Goal: Task Accomplishment & Management: Complete application form

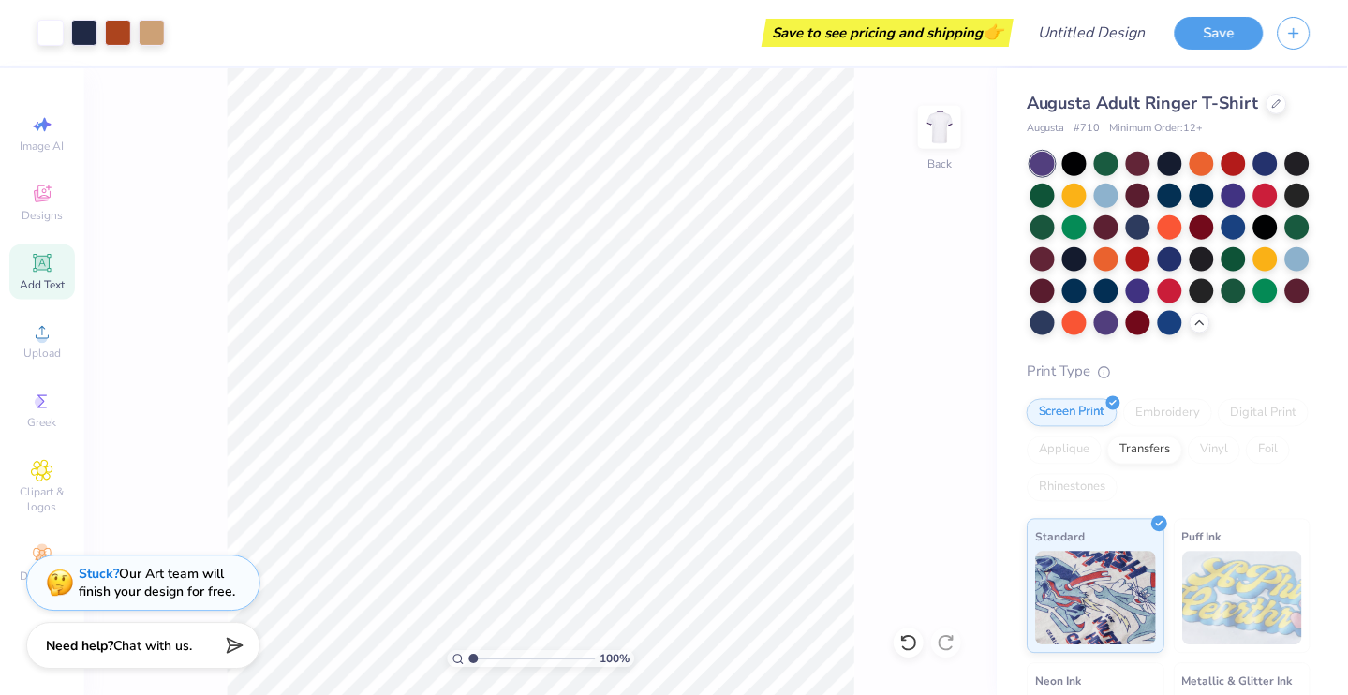
scroll to position [133, 0]
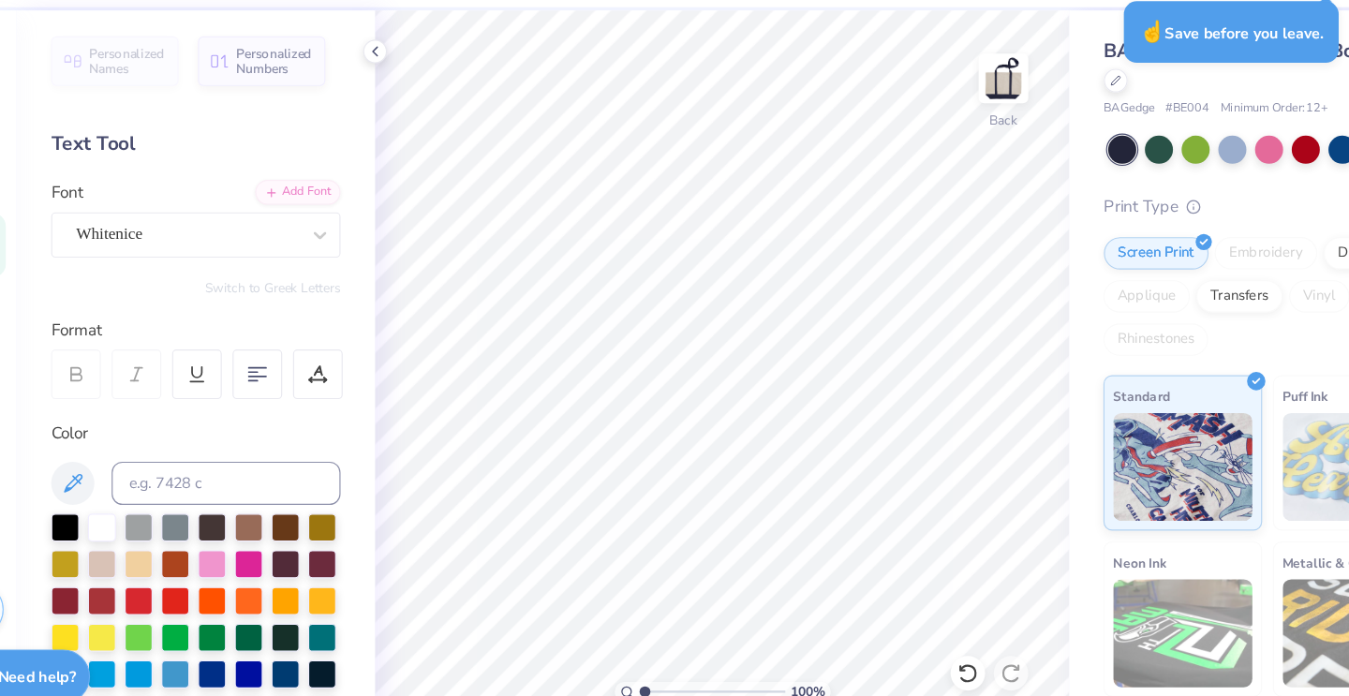
scroll to position [23, 0]
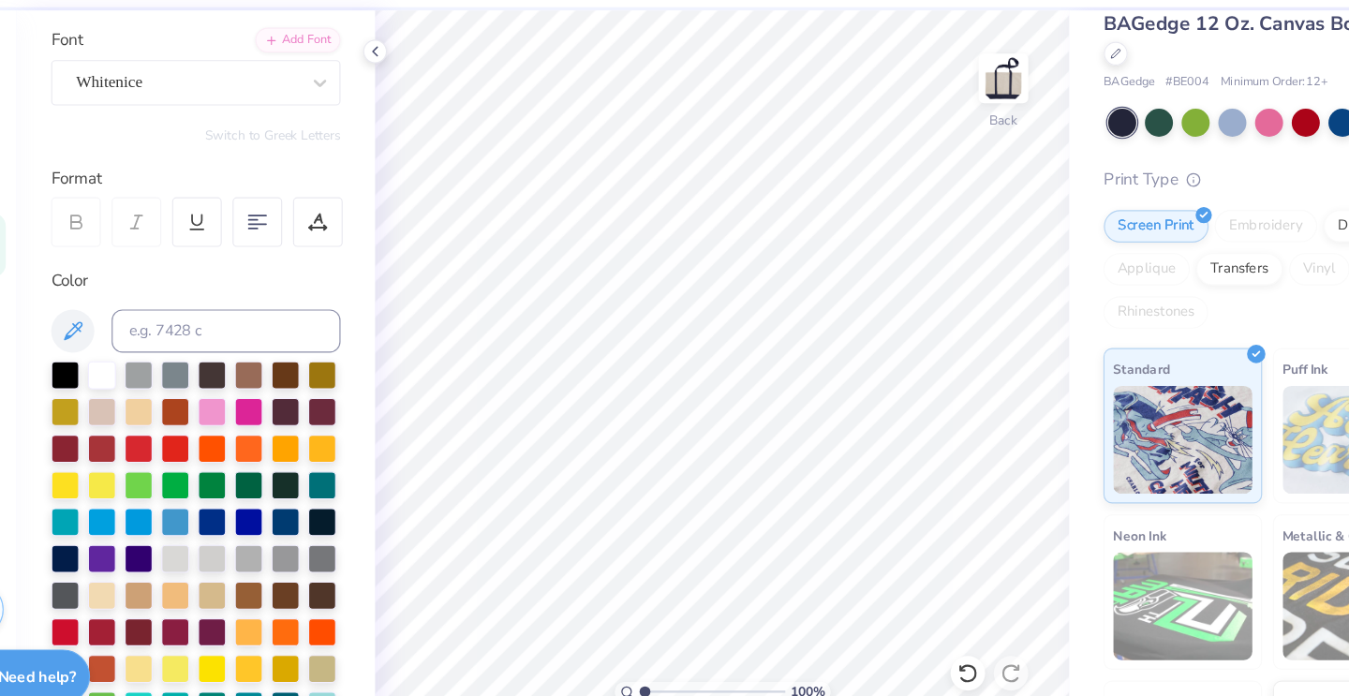
click at [382, 6] on div "Save to see pricing and shipping 👉" at bounding box center [611, 33] width 797 height 66
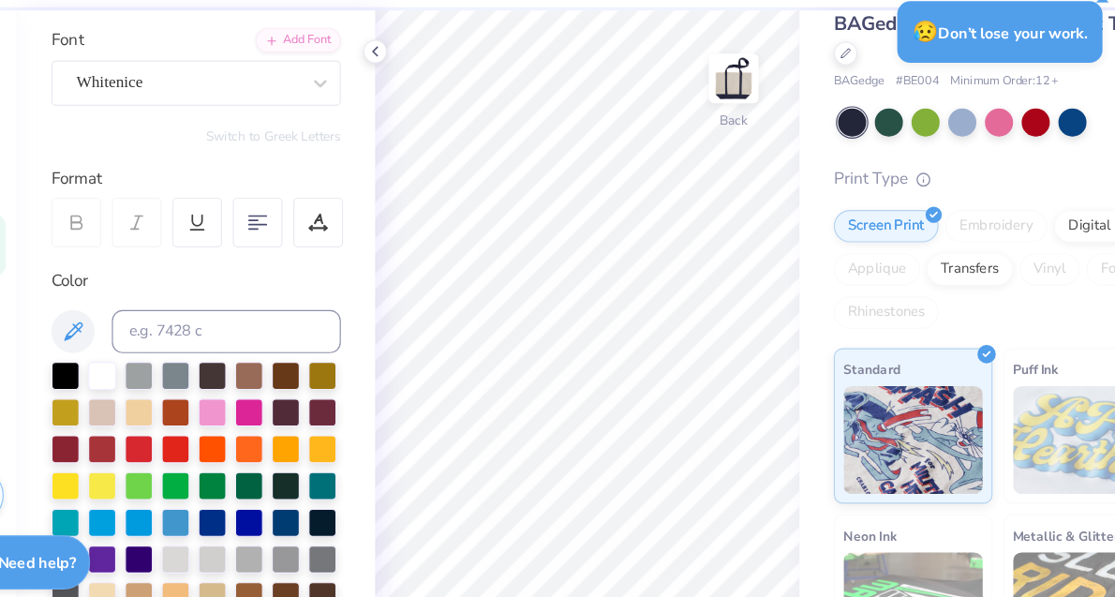
scroll to position [112, 0]
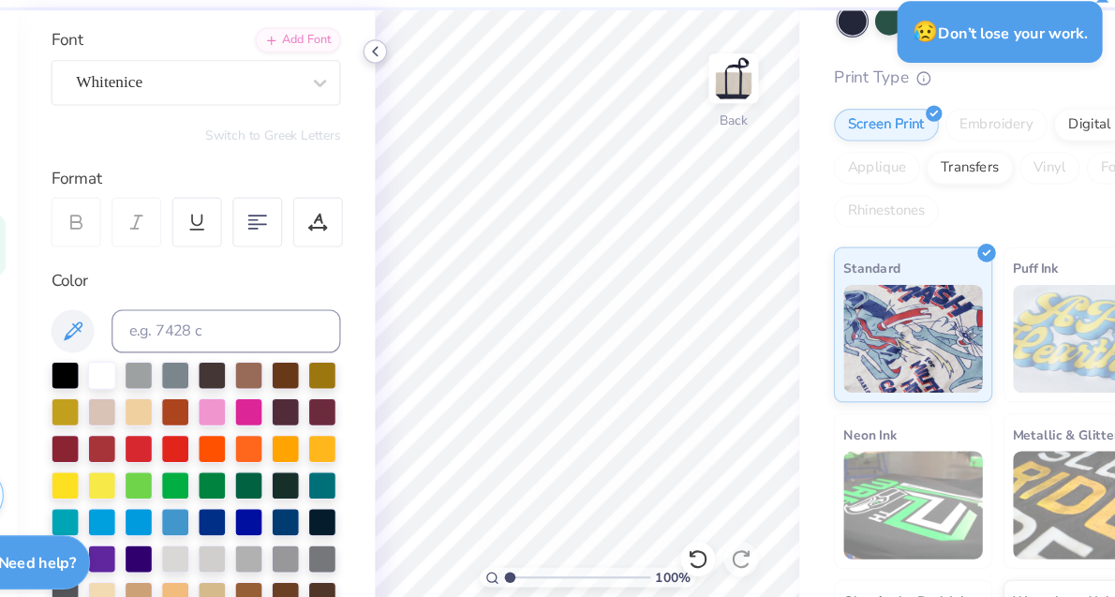
click at [388, 97] on icon at bounding box center [395, 104] width 15 height 15
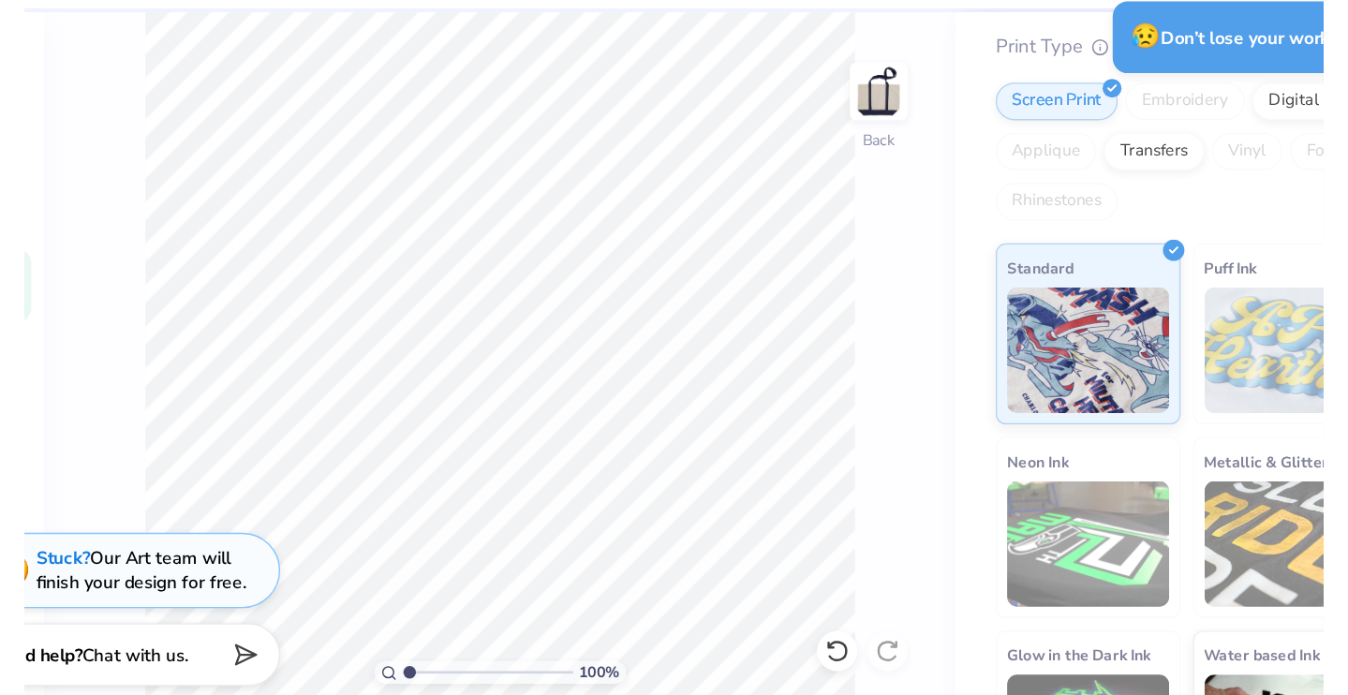
scroll to position [112, 0]
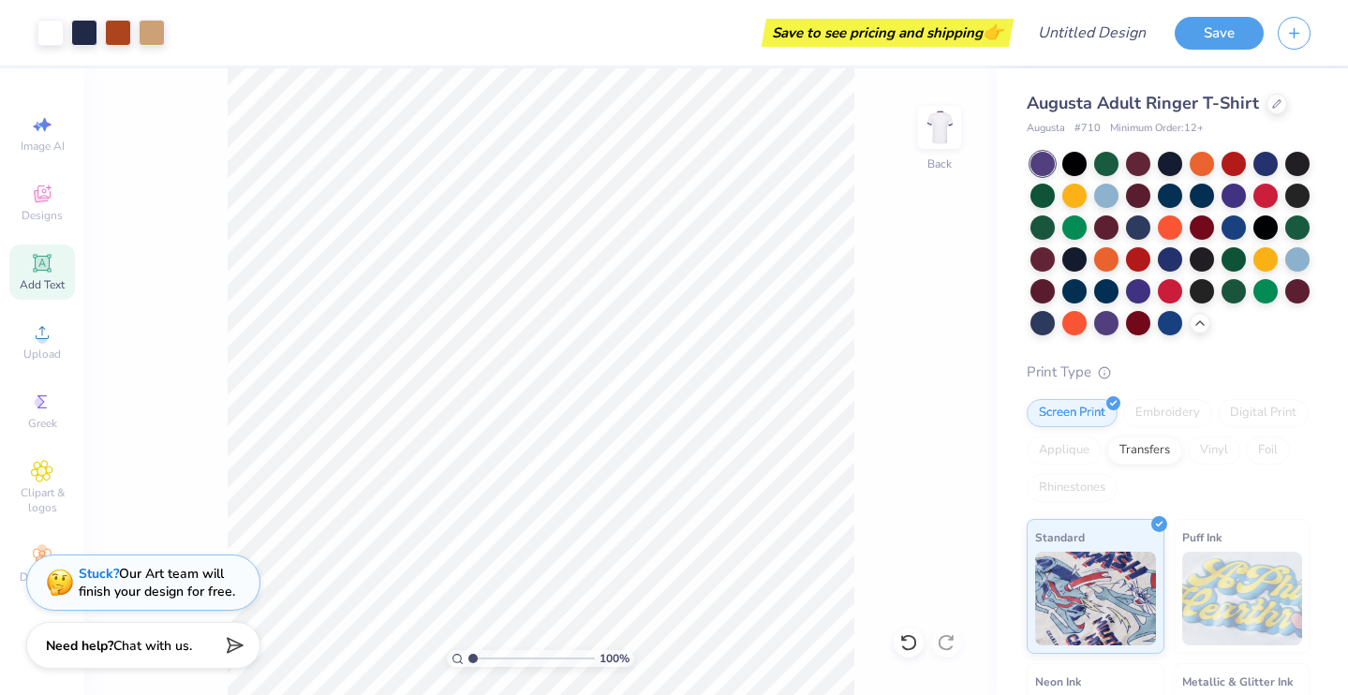
scroll to position [133, 0]
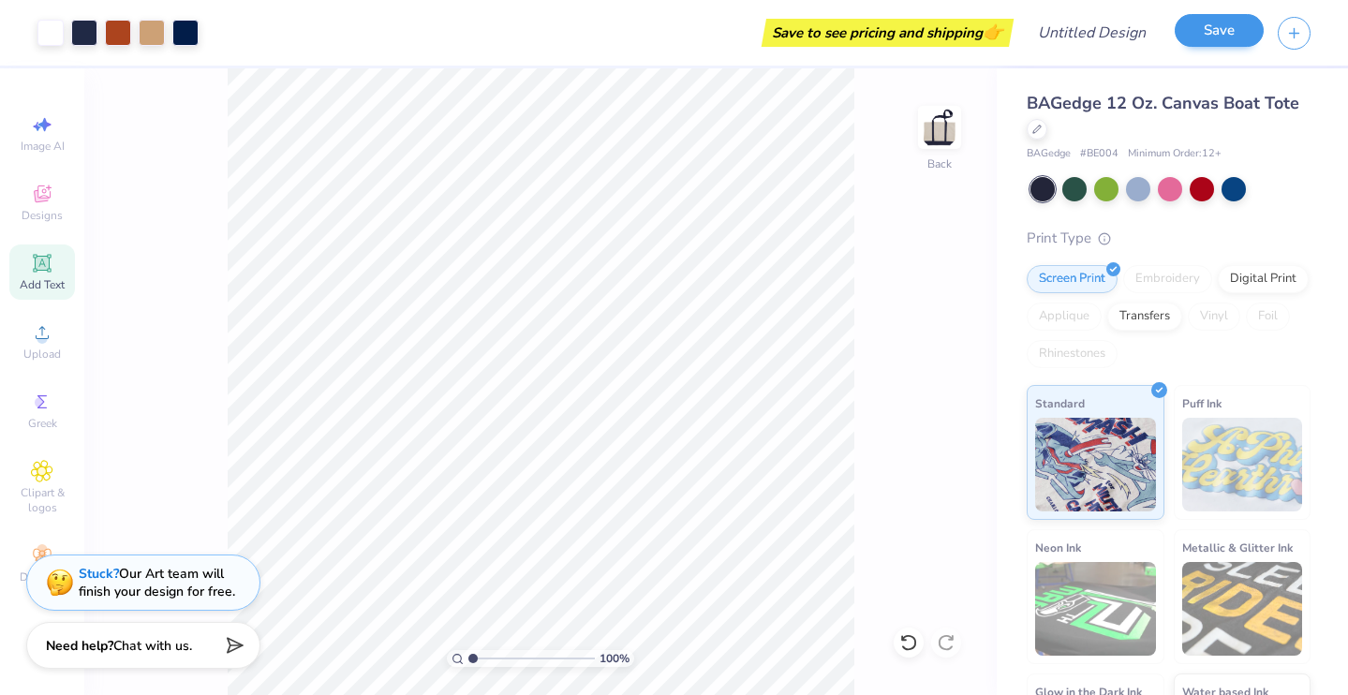
click at [1199, 32] on button "Save" at bounding box center [1219, 30] width 89 height 33
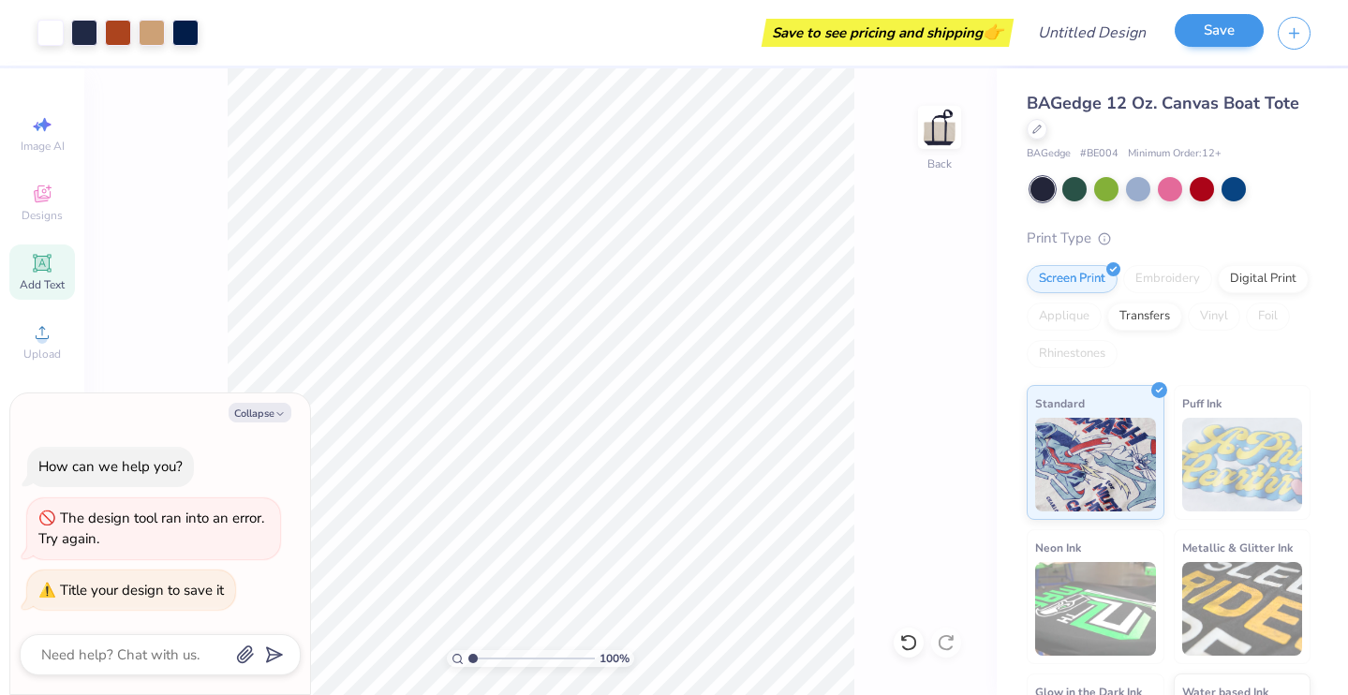
scroll to position [112, 0]
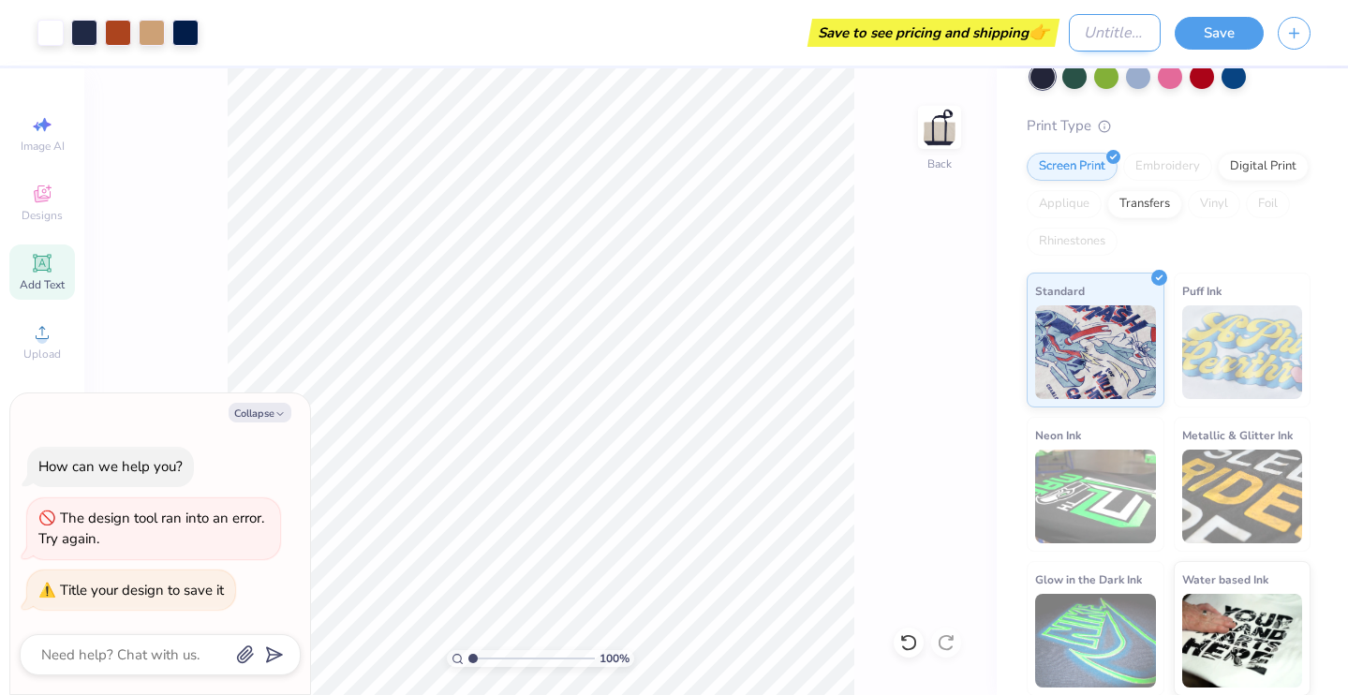
type textarea "x"
click at [1076, 37] on input "Design Title" at bounding box center [1115, 32] width 92 height 37
type input "P"
type textarea "x"
type input "PA"
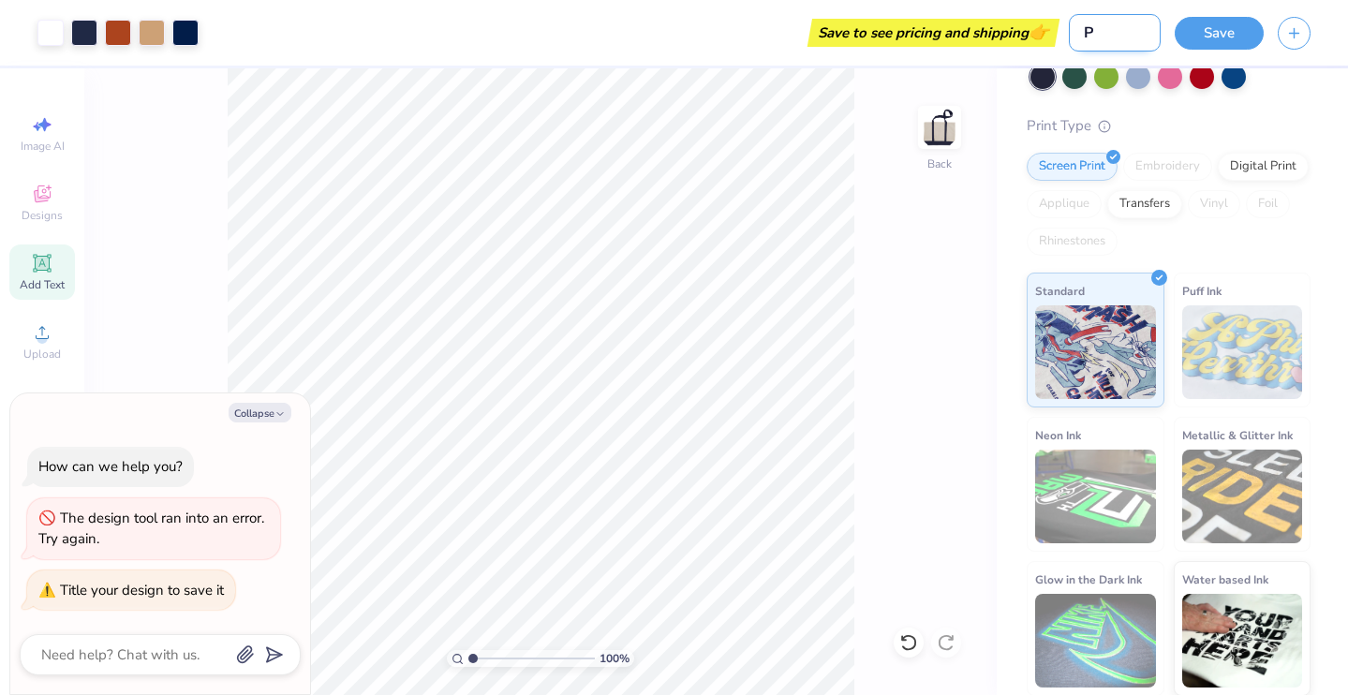
type textarea "x"
type input "PAD"
type textarea "x"
type input "PAD"
type textarea "x"
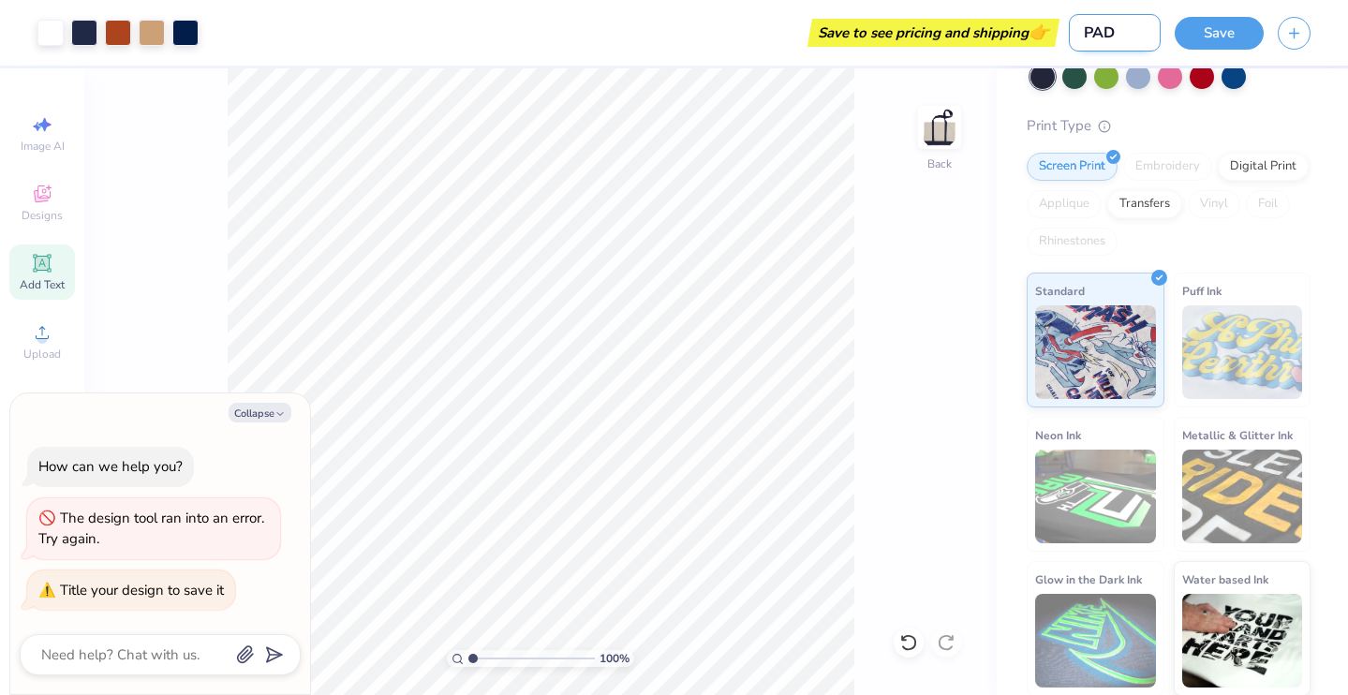
type input "PAD p"
type textarea "x"
type input "PAD po"
type textarea "x"
type input "PAD pot"
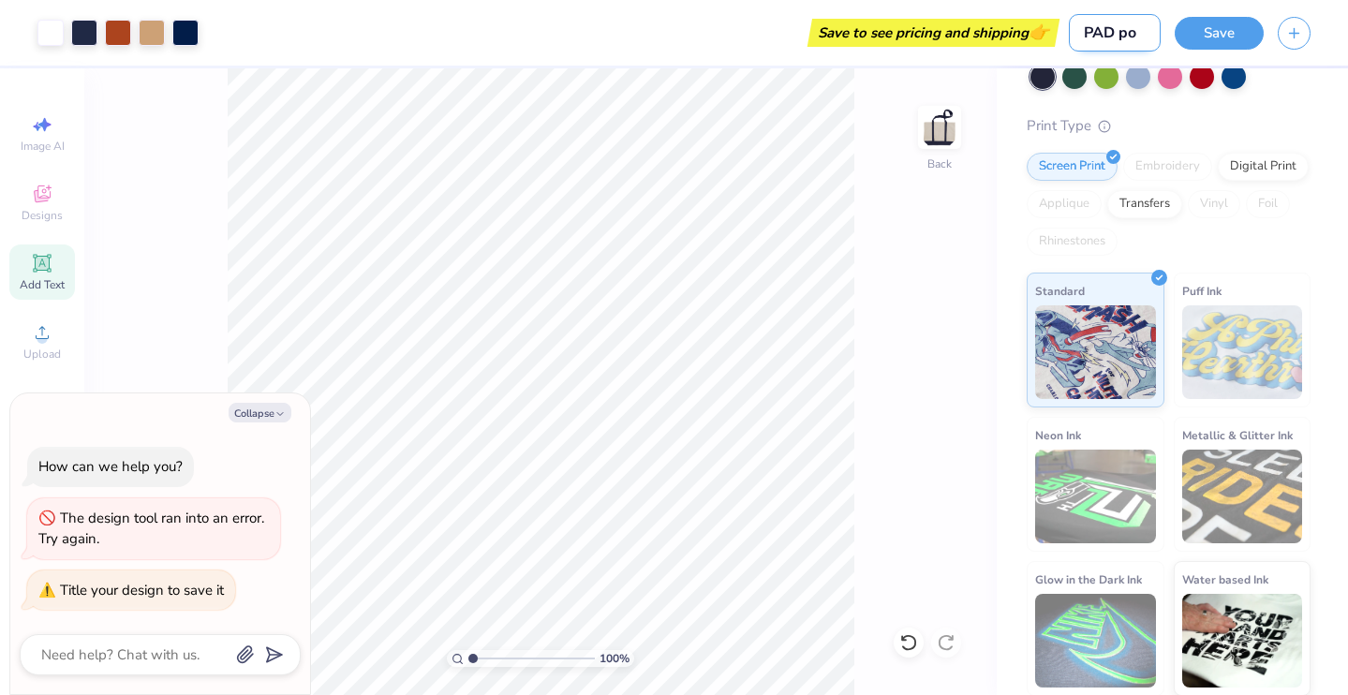
type textarea "x"
type input "PAD pote"
type textarea "x"
type input "PAD poten"
type textarea "x"
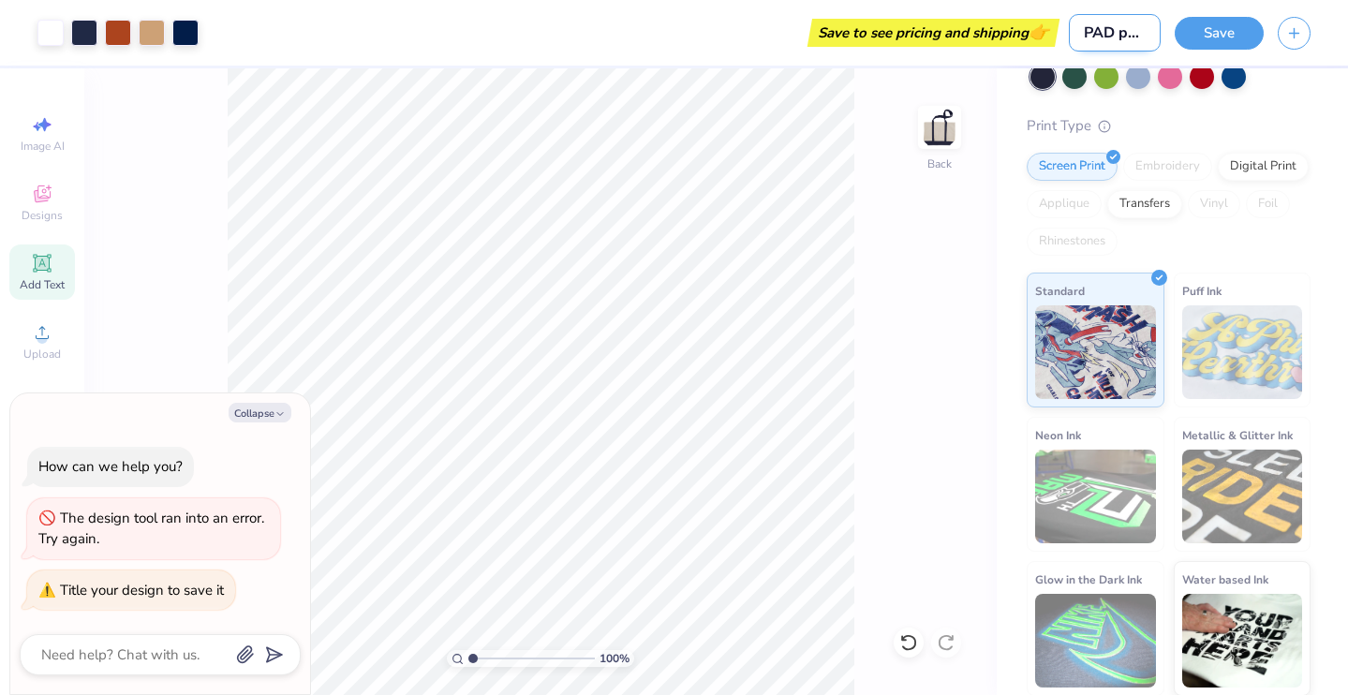
type input "PAD potent"
type textarea "x"
type input "PAD potenti"
type textarea "x"
type input "PAD potentia"
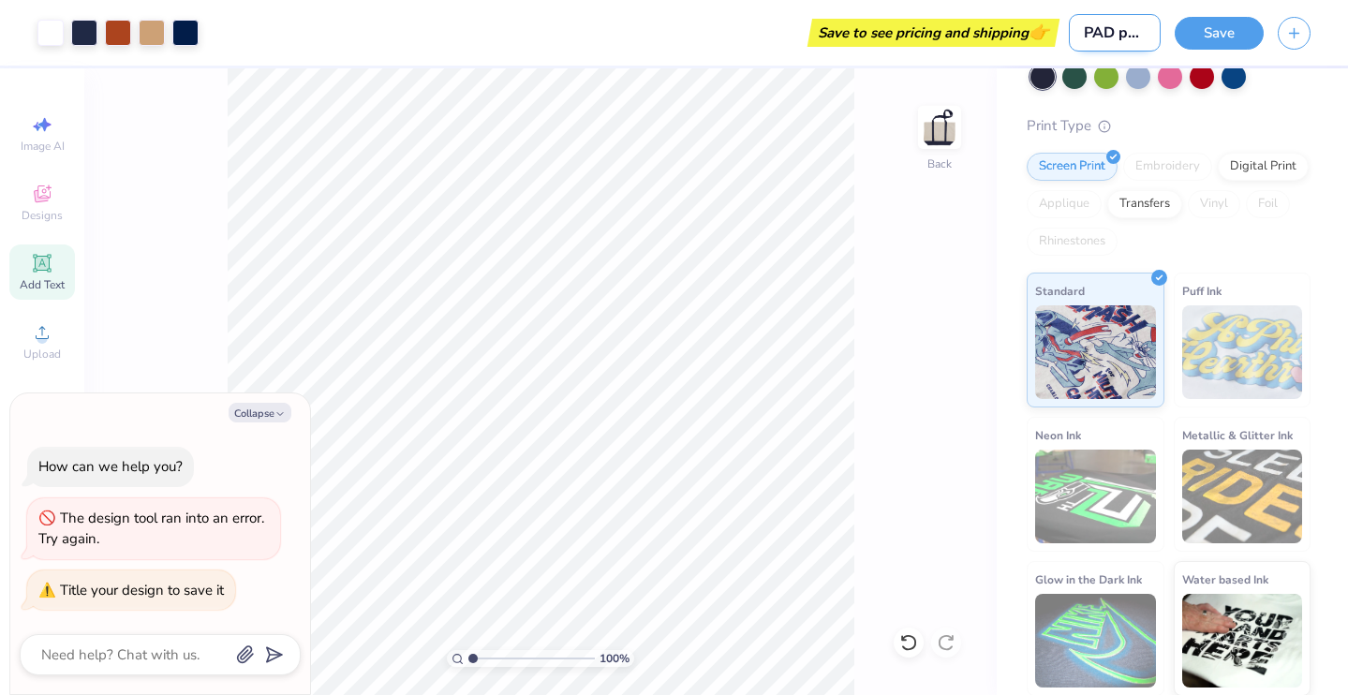
type textarea "x"
type input "PAD potential"
type textarea "x"
type input "PAD potential"
type textarea "x"
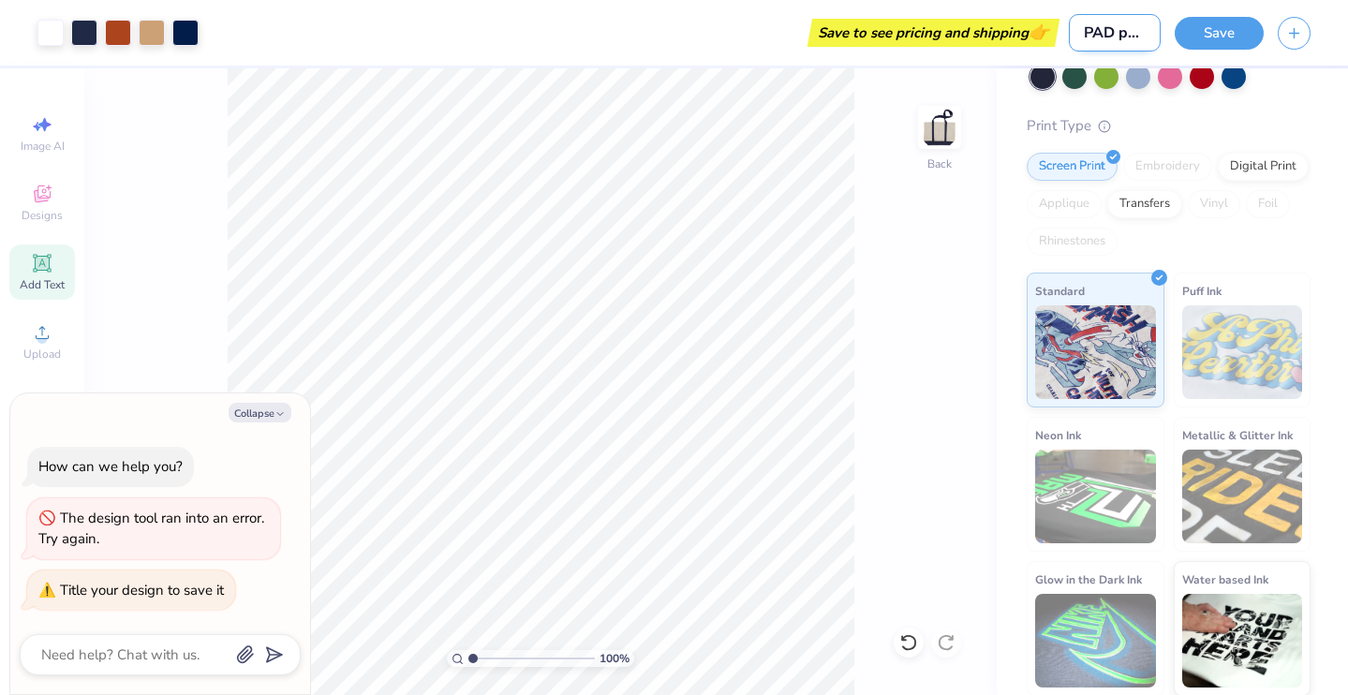
type input "PAD potential t"
type textarea "x"
type input "PAD potential to"
type textarea "x"
type input "PAD potential tot"
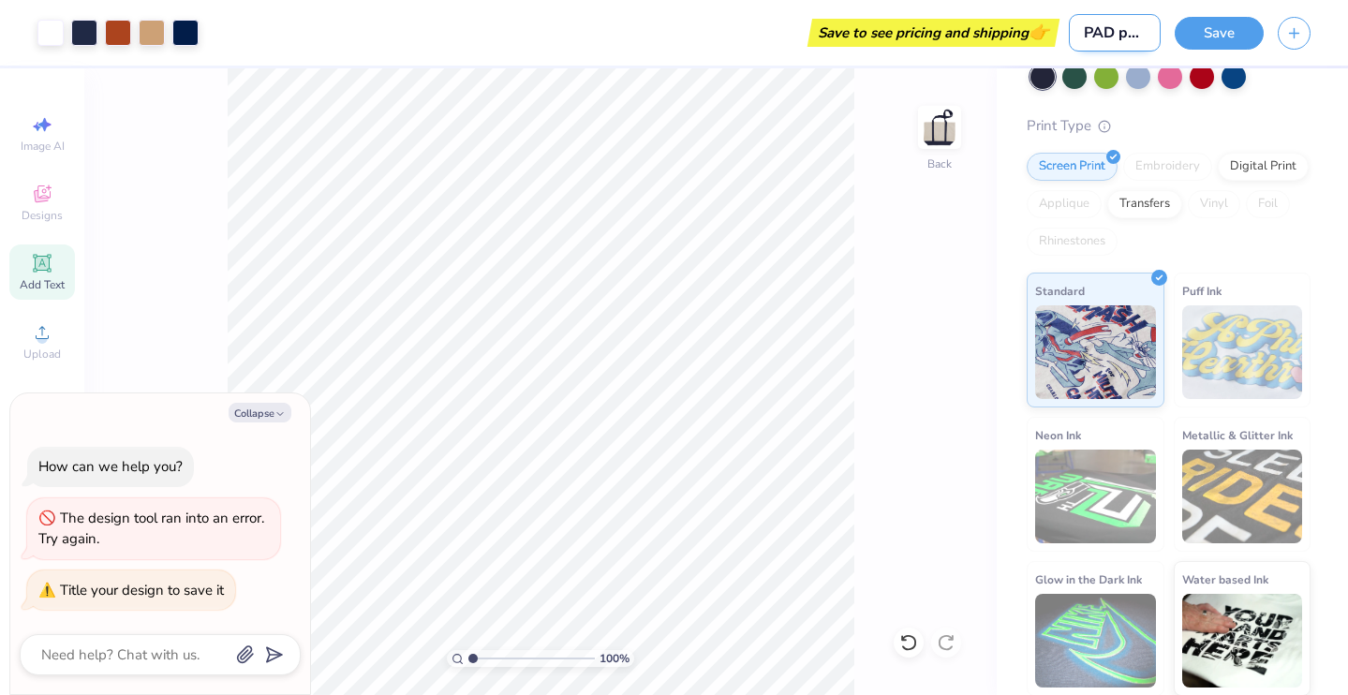
type textarea "x"
type input "PAD potential tote"
type textarea "x"
type input "PAD potential tote"
click at [1239, 34] on button "Save" at bounding box center [1219, 30] width 89 height 33
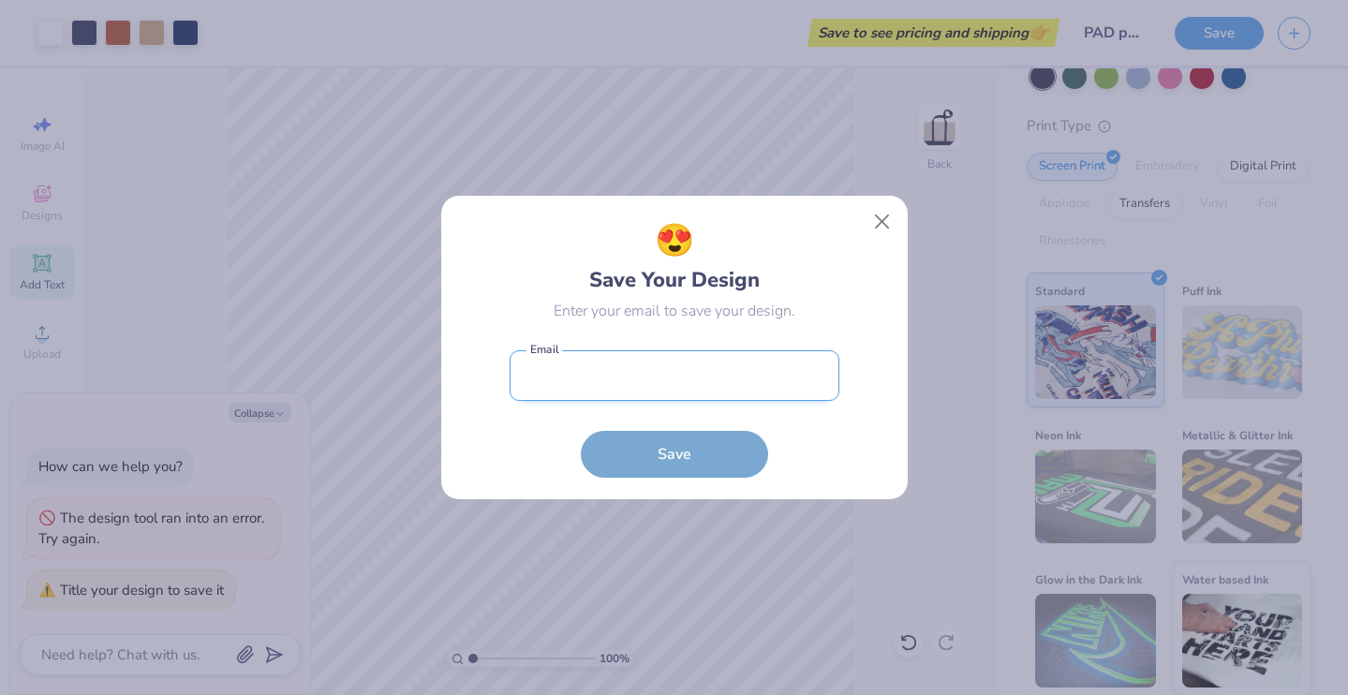
click at [648, 364] on input "email" at bounding box center [675, 376] width 330 height 52
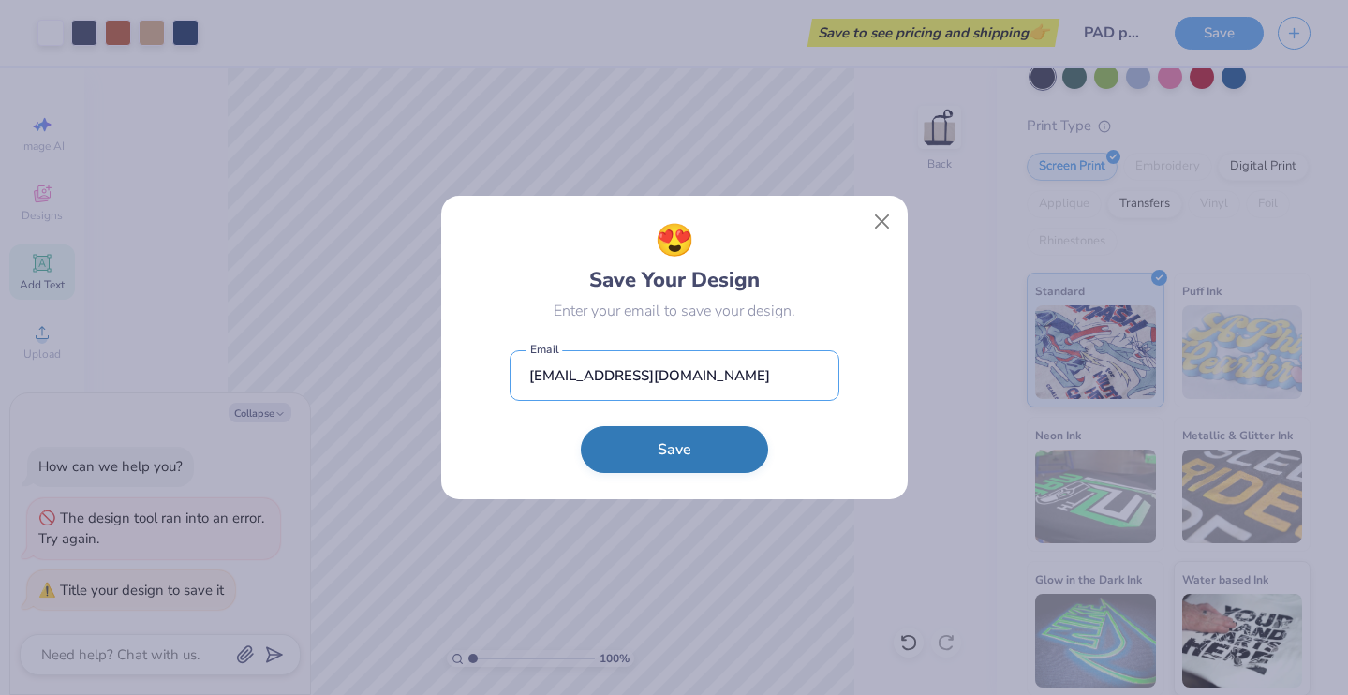
type input "anikpour@smu.edu"
click at [643, 446] on button "Save" at bounding box center [674, 449] width 187 height 47
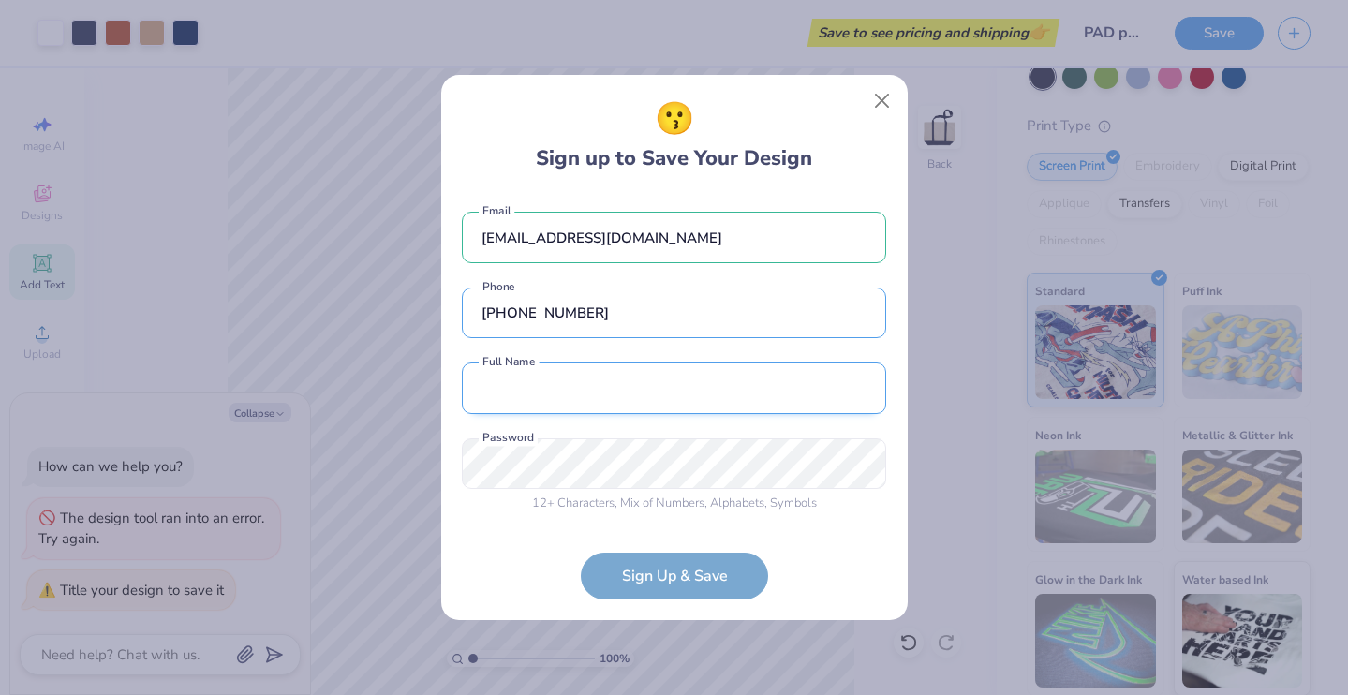
type input "(512) 696-5340"
type input "atina nikpour"
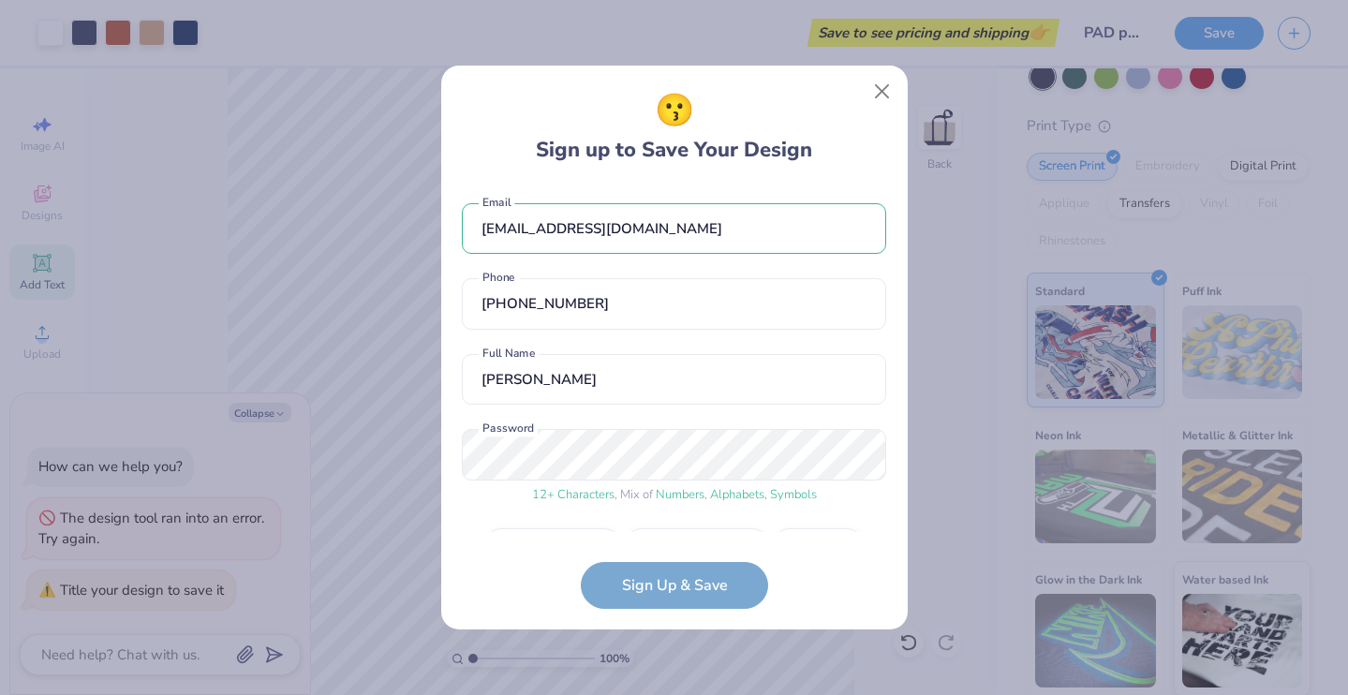
scroll to position [52, 0]
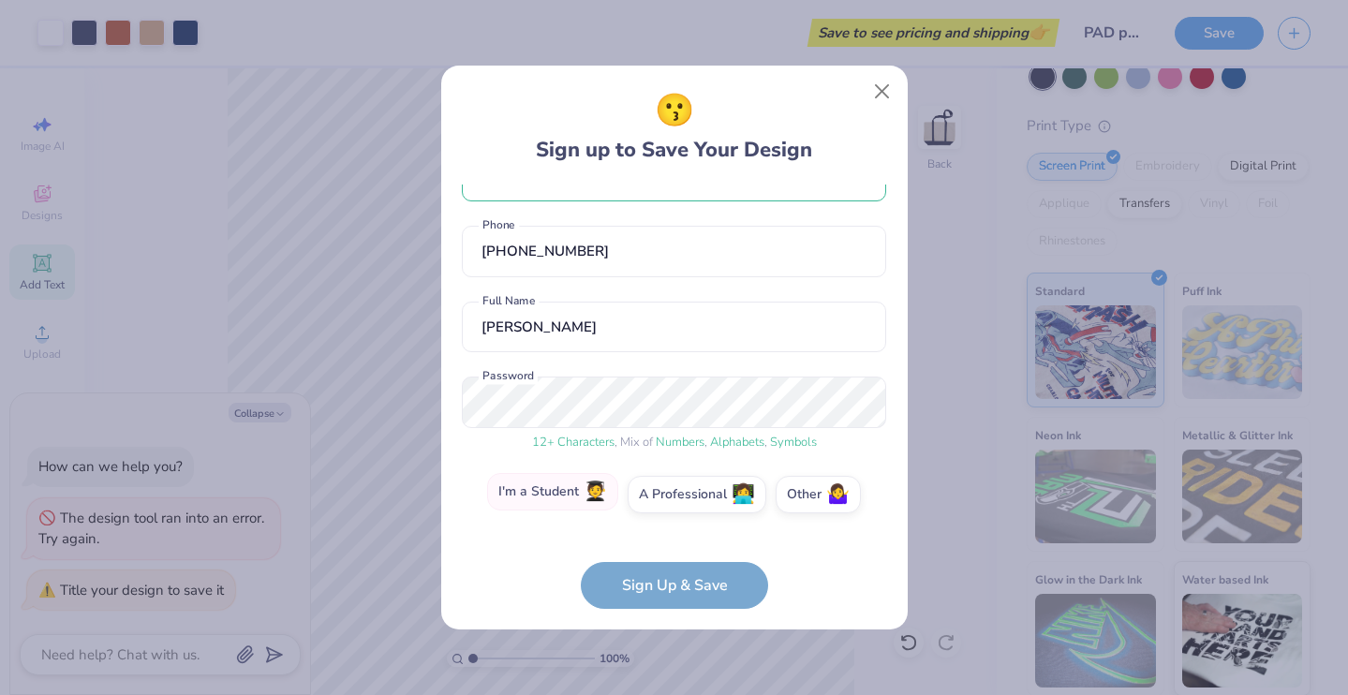
click at [566, 508] on label "I'm a Student 🧑‍🎓" at bounding box center [552, 491] width 131 height 37
click at [668, 546] on input "I'm a Student 🧑‍🎓" at bounding box center [674, 552] width 12 height 12
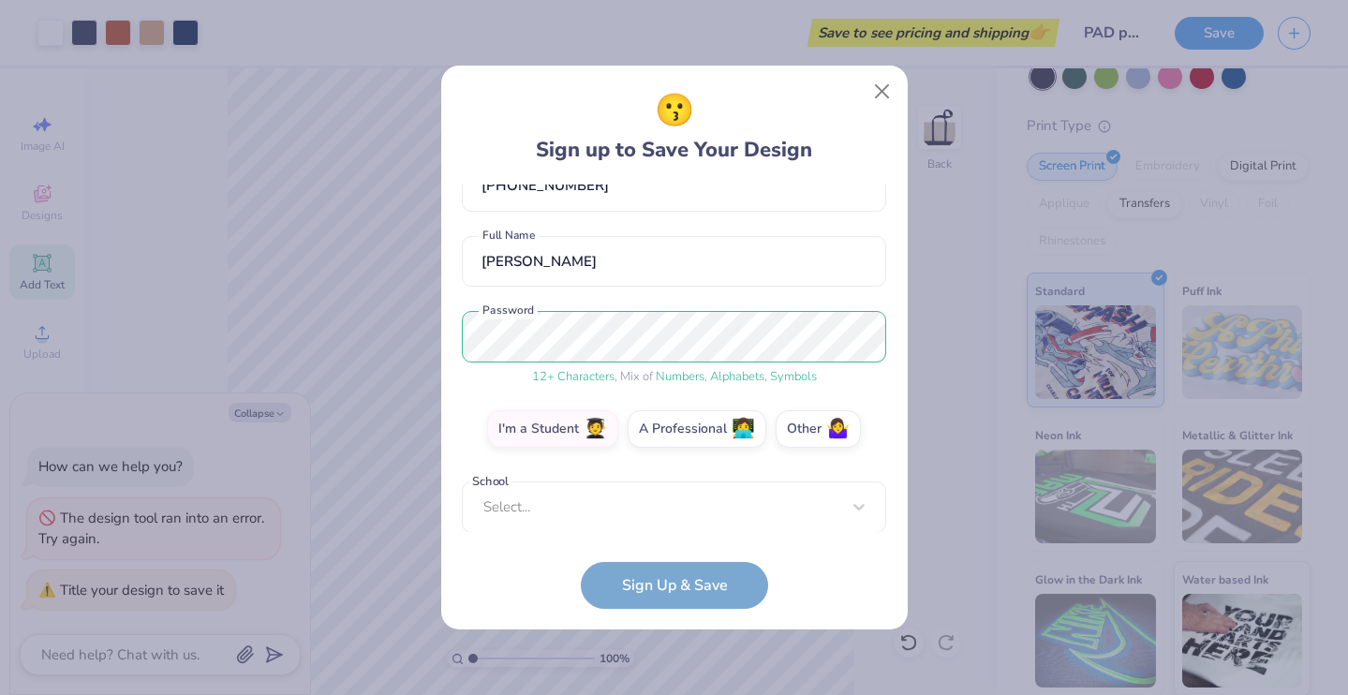
click at [606, 395] on div "anikpour@smu.edu Email (512) 696-5340 Phone atina nikpour Full Name 12 + Charac…" at bounding box center [674, 359] width 424 height 348
click at [763, 378] on span "Alphabets" at bounding box center [737, 376] width 54 height 17
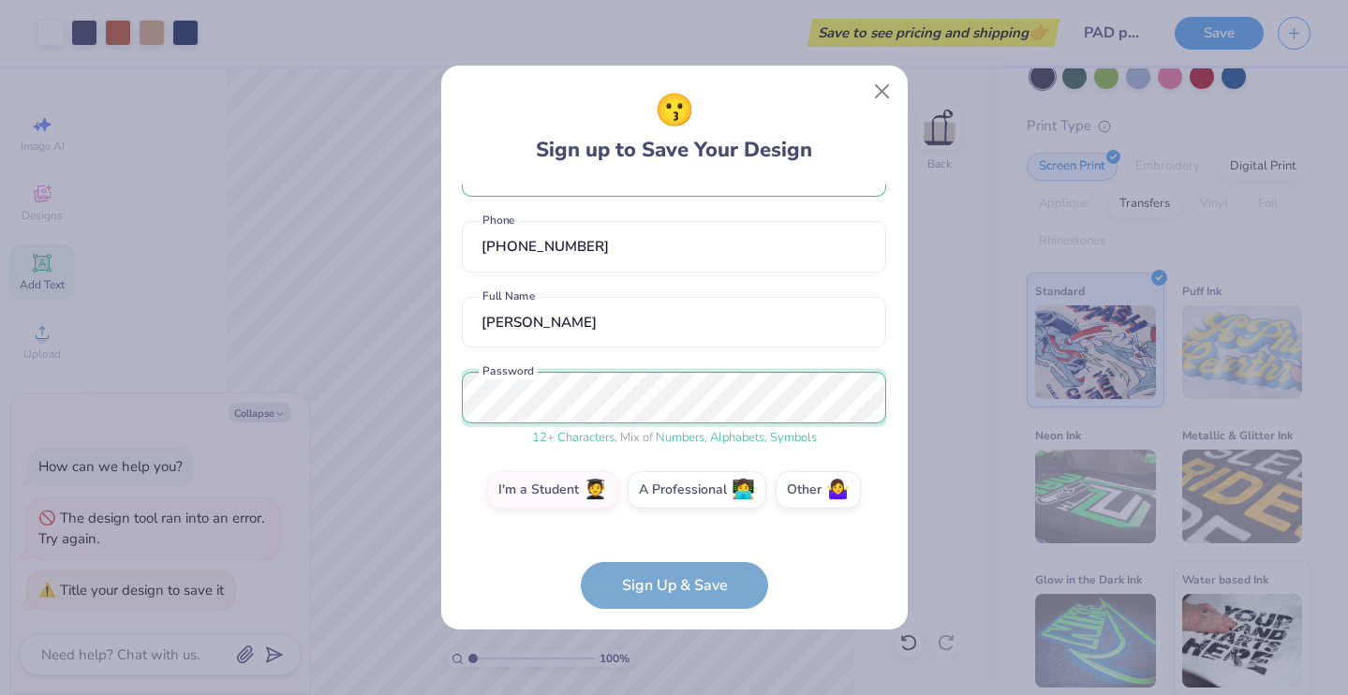
scroll to position [128, 0]
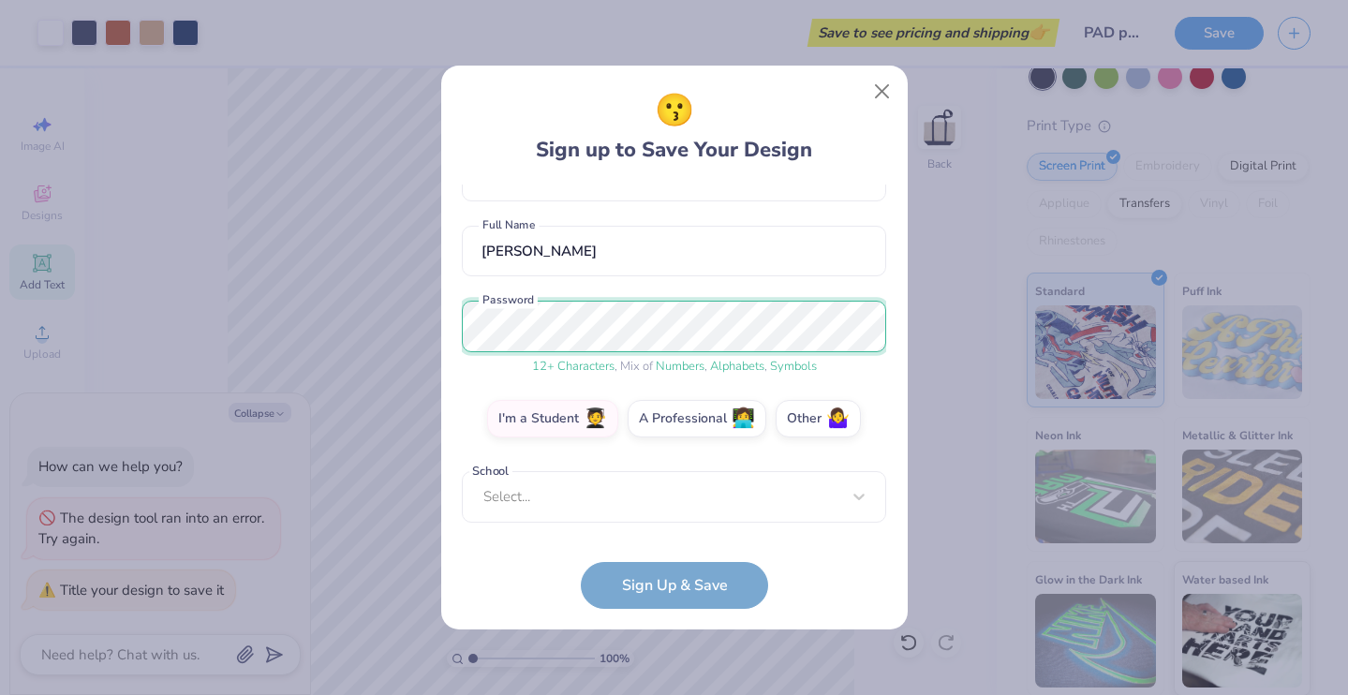
click at [421, 328] on div "😗 Sign up to Save Your Design anikpour@smu.edu Email (512) 696-5340 Phone atina…" at bounding box center [674, 347] width 1348 height 695
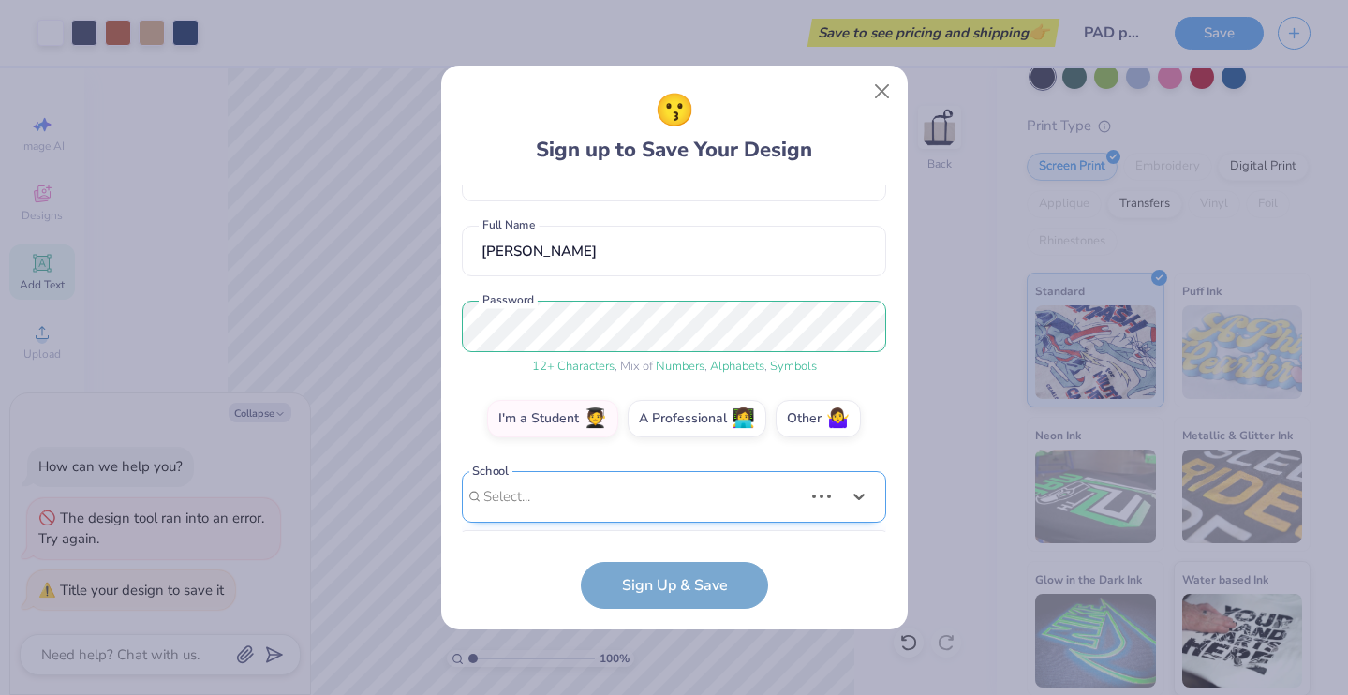
click at [730, 481] on div "Use Up and Down to choose options, press Enter to select the currently focused …" at bounding box center [674, 525] width 424 height 108
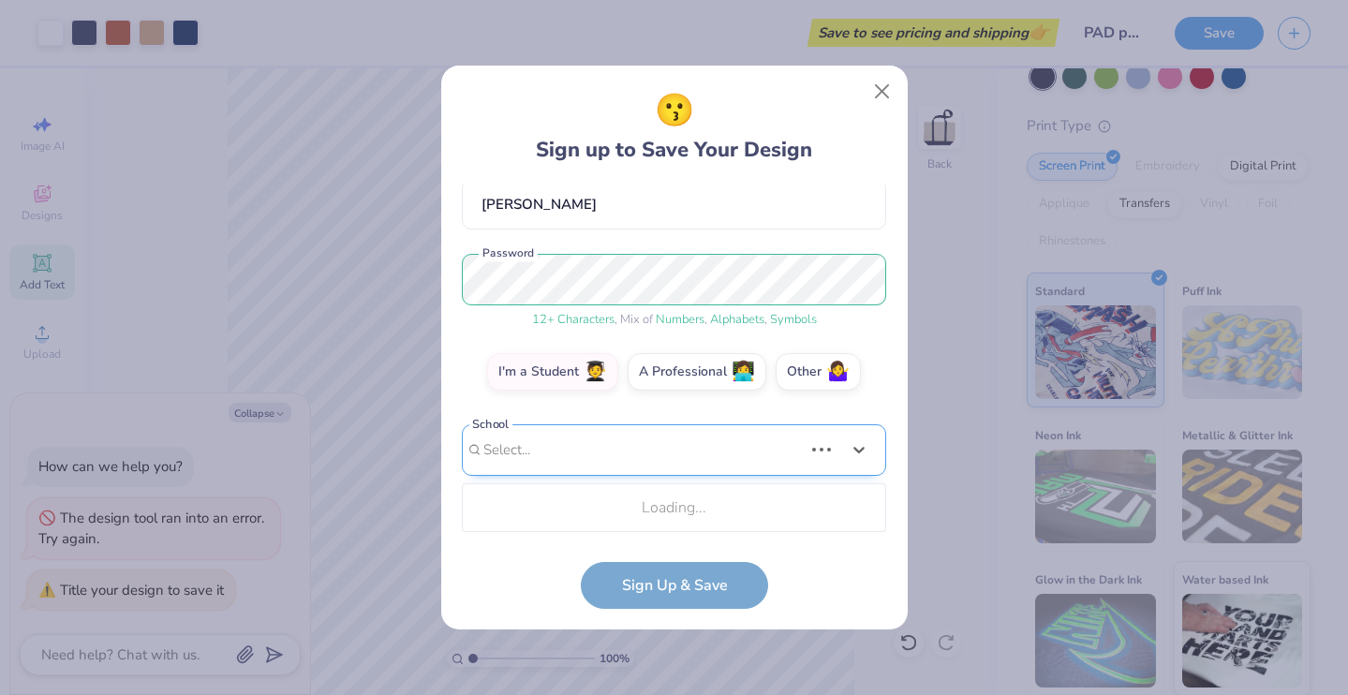
type textarea "x"
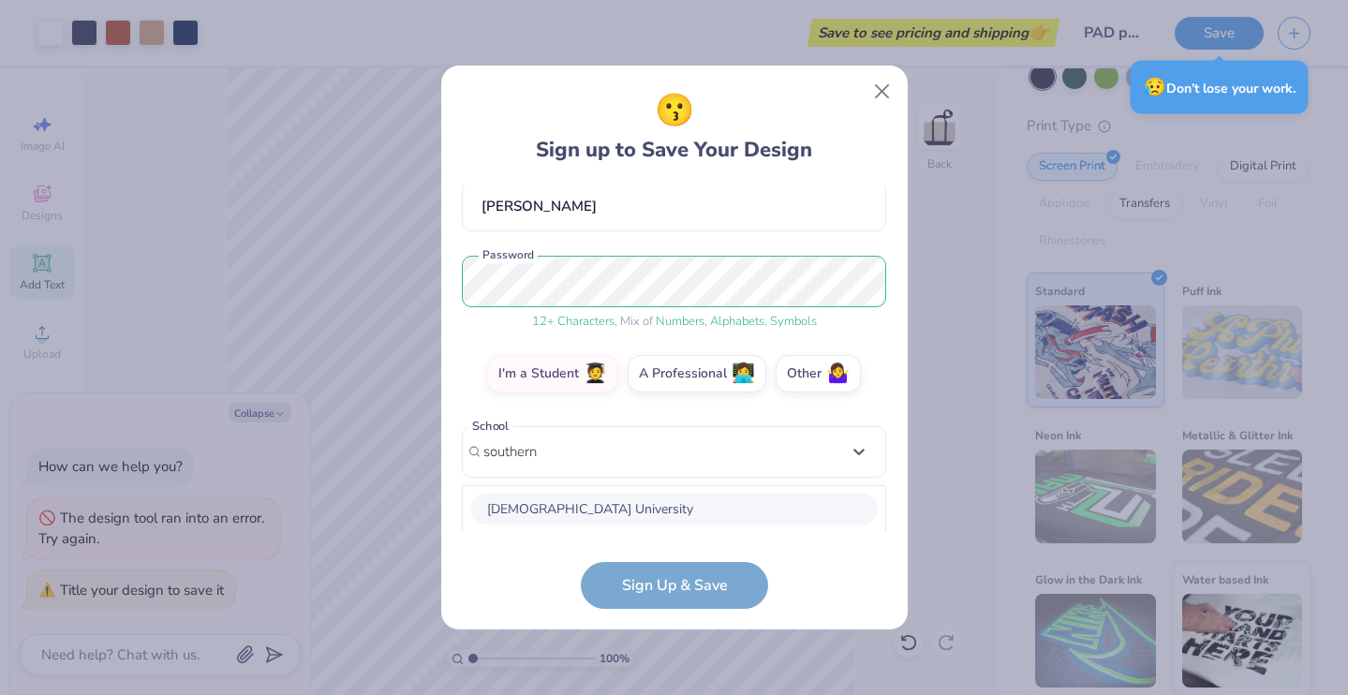
scroll to position [410, 0]
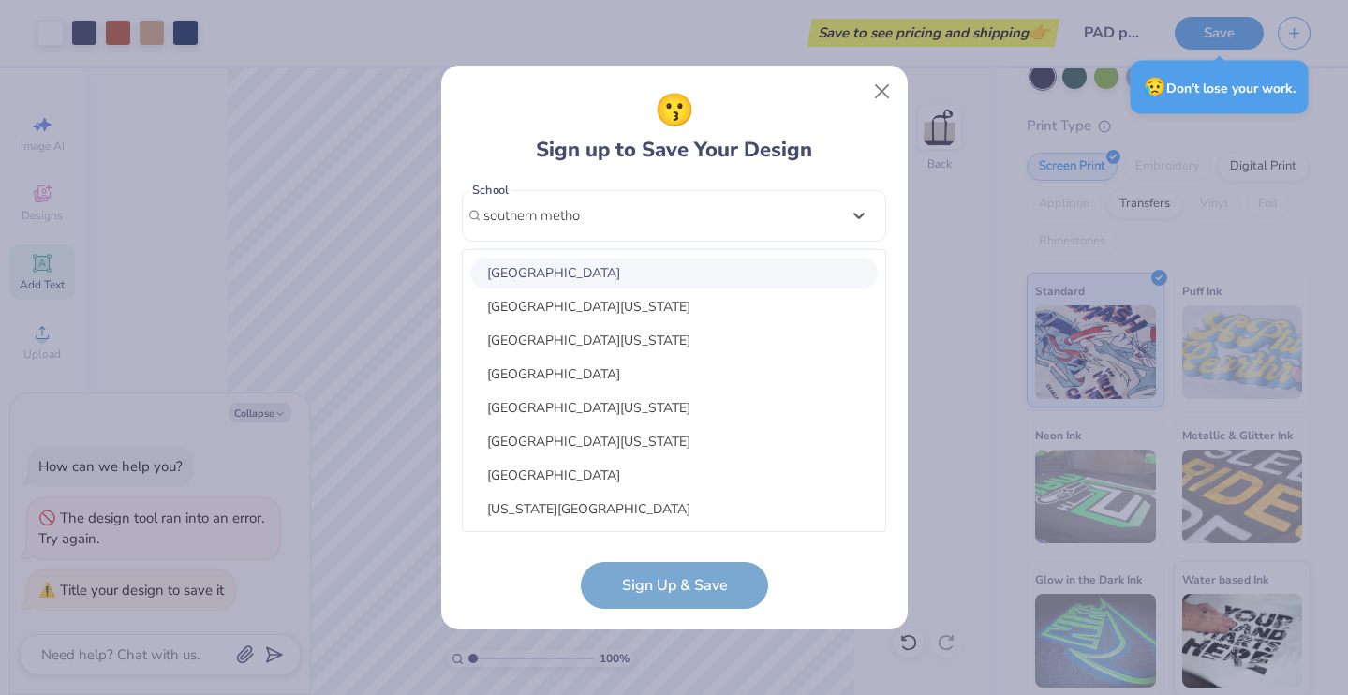
click at [677, 277] on div "Southern Methodist University" at bounding box center [674, 273] width 408 height 31
type input "southern metho"
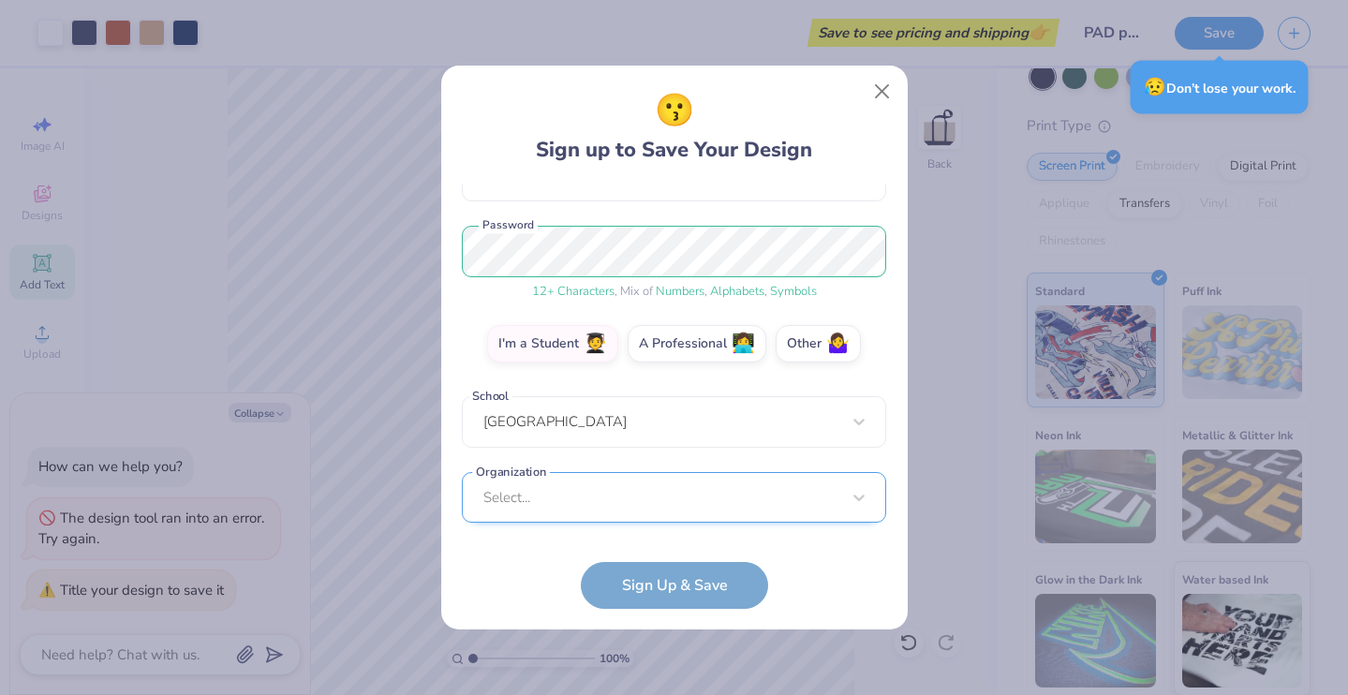
click at [633, 490] on div "Select..." at bounding box center [674, 498] width 424 height 52
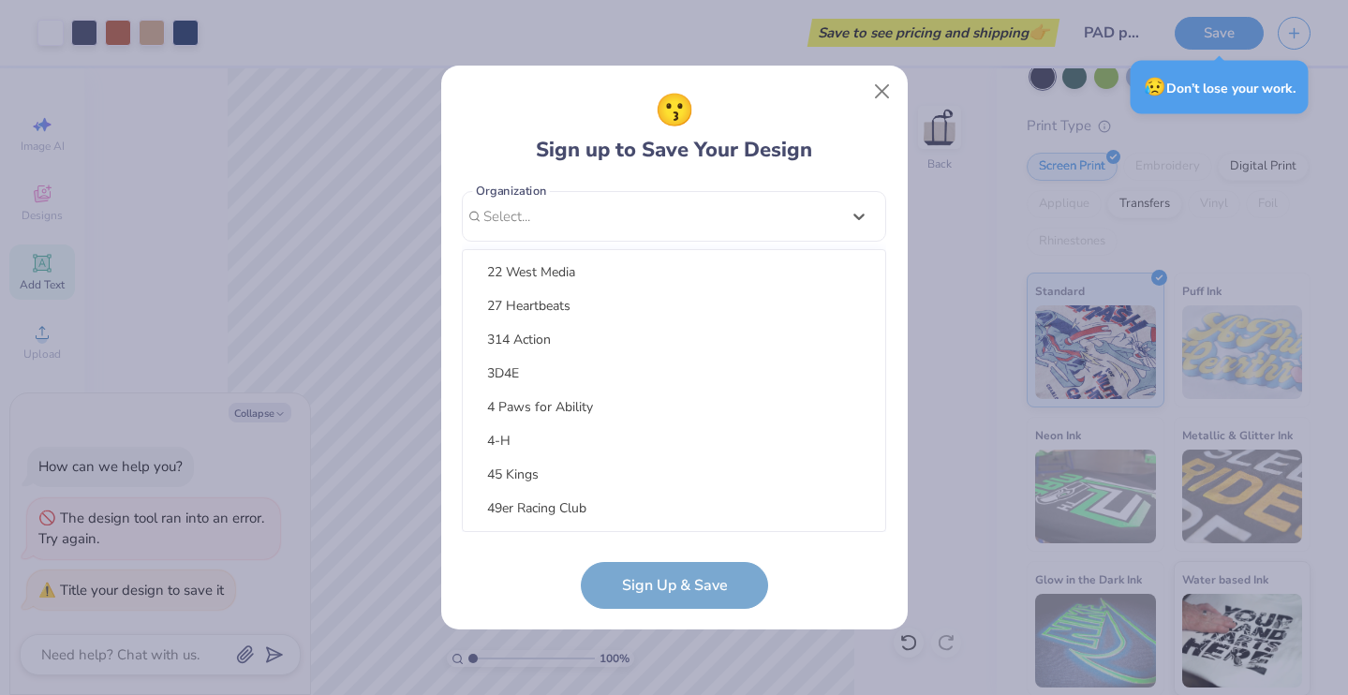
scroll to position [237, 0]
type textarea "x"
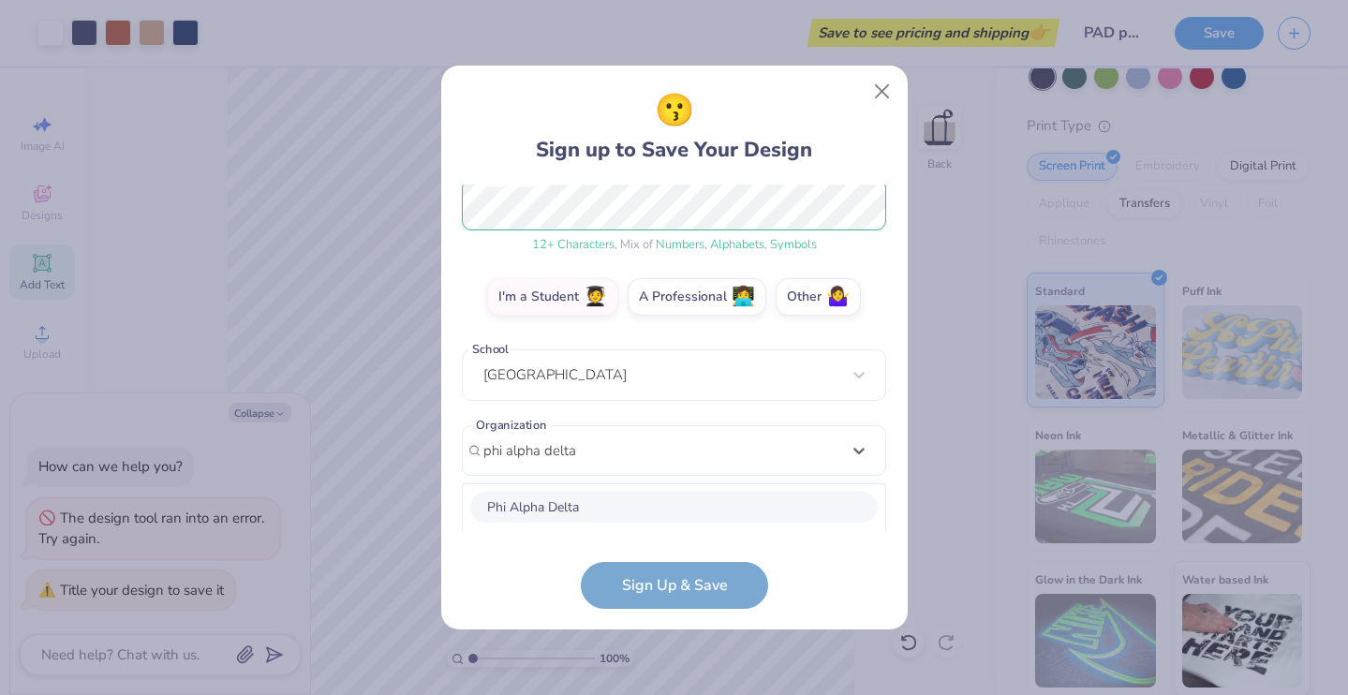
scroll to position [484, 0]
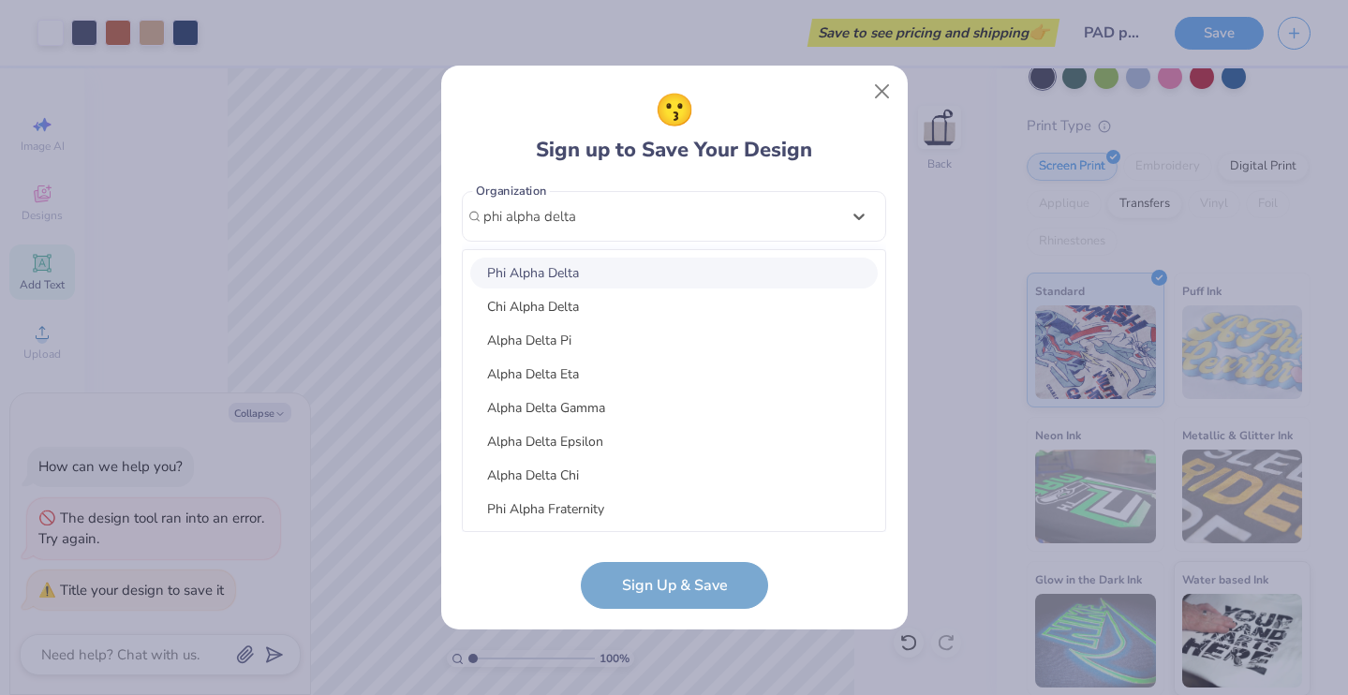
click at [628, 284] on div "Phi Alpha Delta" at bounding box center [674, 273] width 408 height 31
type input "phi alpha delta"
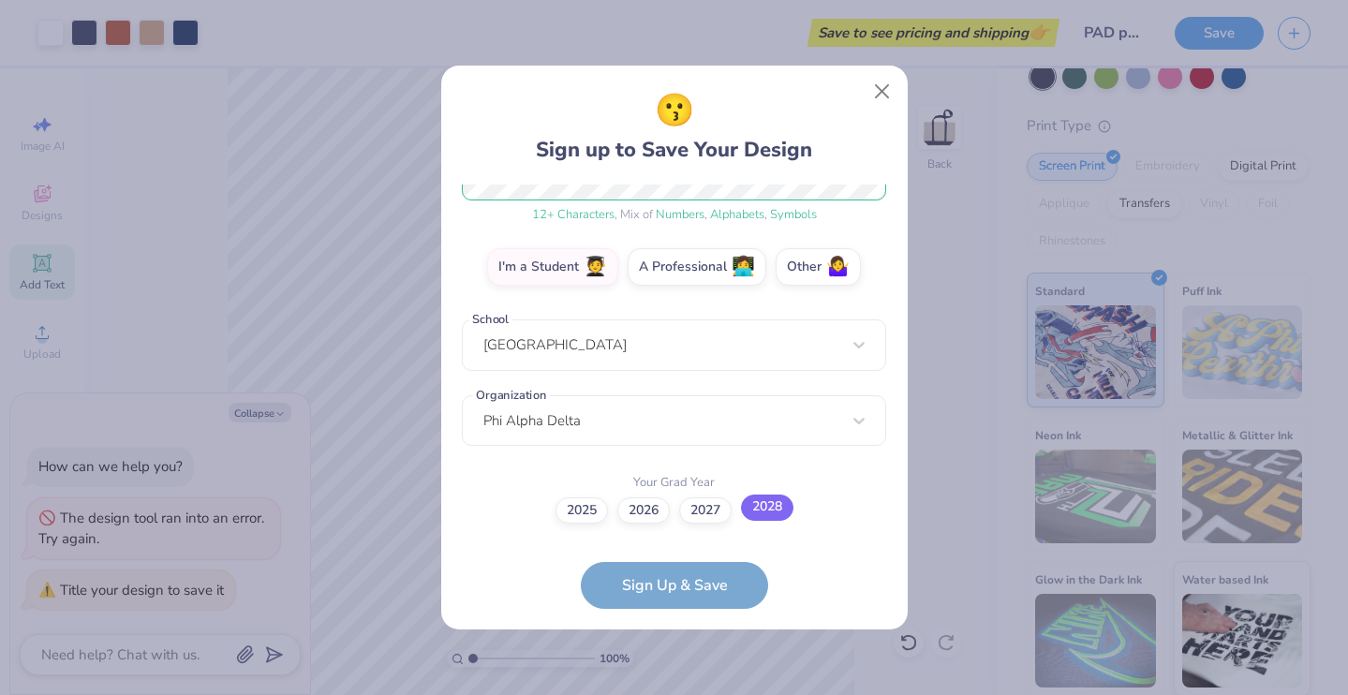
click at [783, 506] on label "2028" at bounding box center [767, 508] width 52 height 26
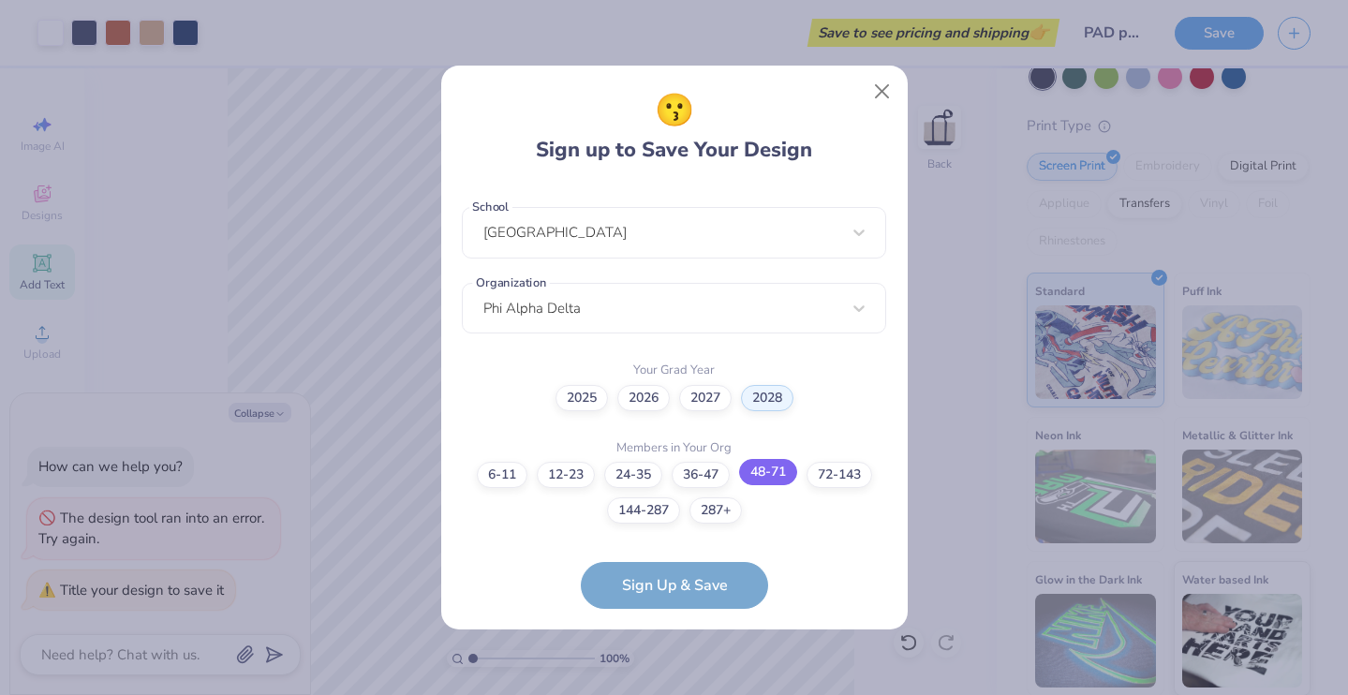
click at [789, 475] on label "48-71" at bounding box center [768, 472] width 58 height 26
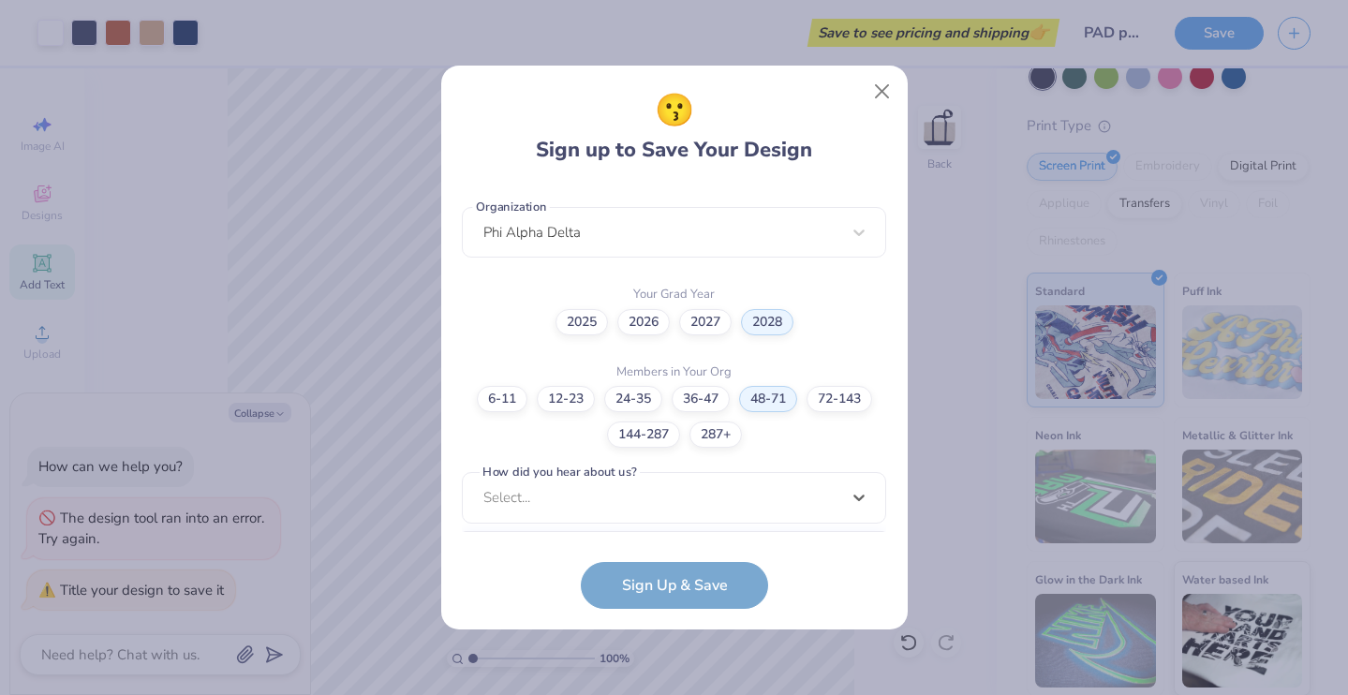
click at [748, 494] on div "option Pinterest focused, 1 of 15. 15 results available. Use Up and Down to cho…" at bounding box center [674, 643] width 424 height 342
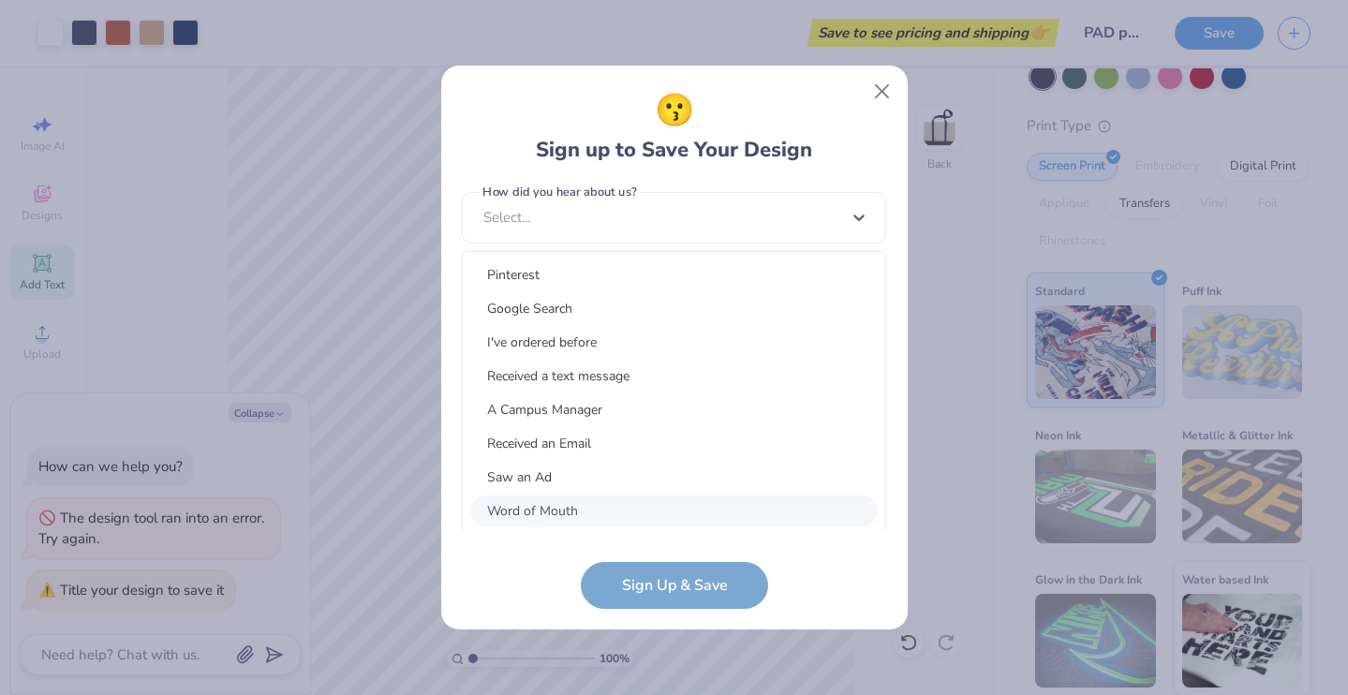
click at [737, 501] on div "Word of Mouth" at bounding box center [674, 511] width 408 height 31
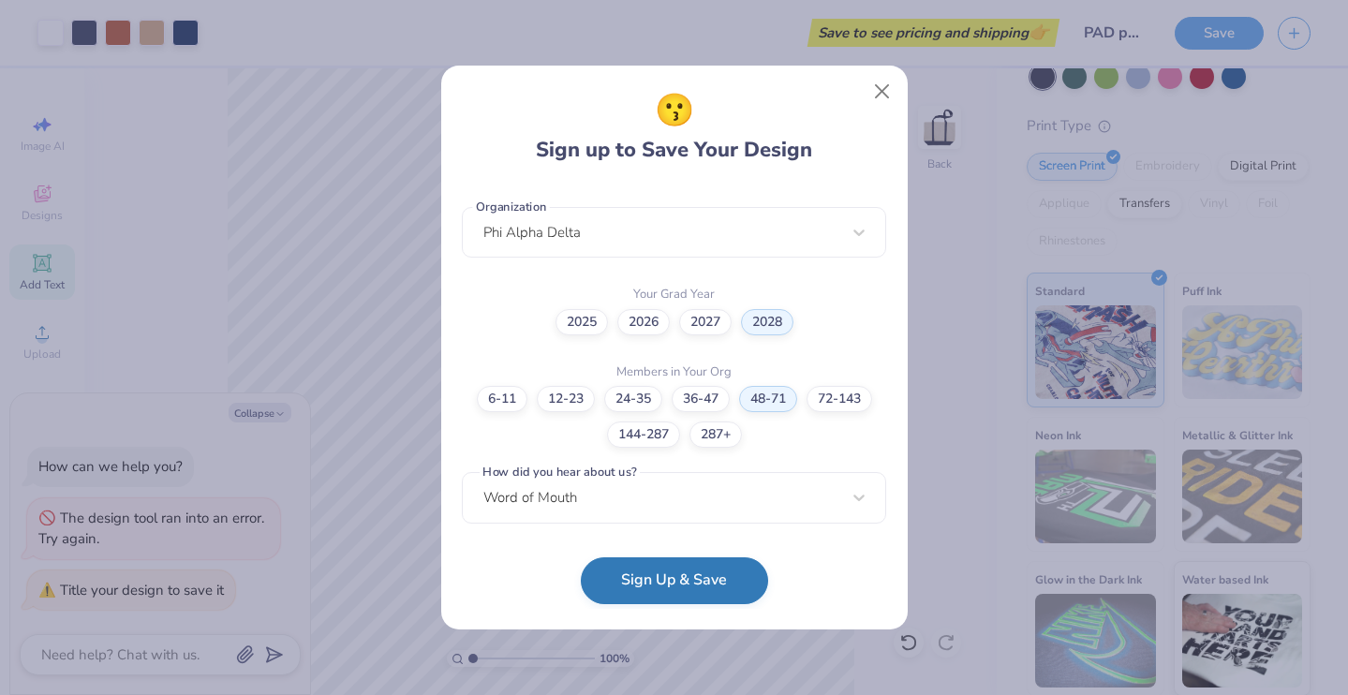
click at [716, 569] on button "Sign Up & Save" at bounding box center [674, 581] width 187 height 47
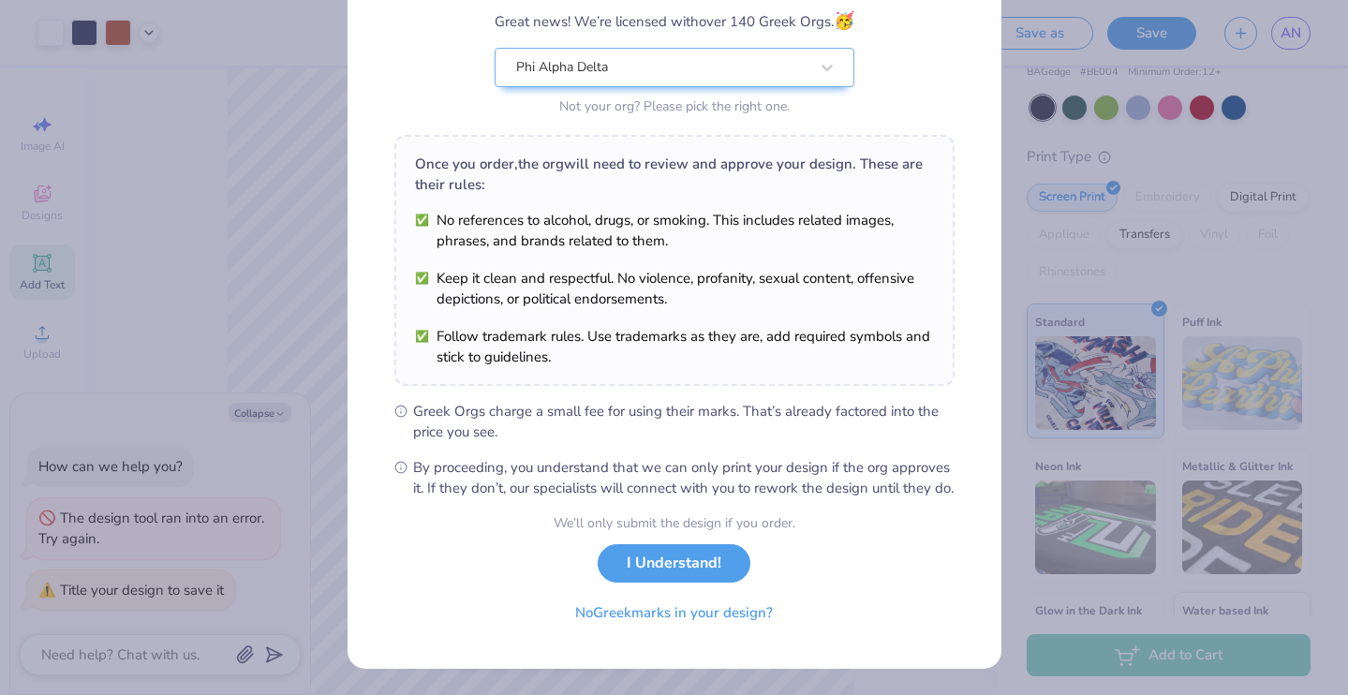
scroll to position [182, 0]
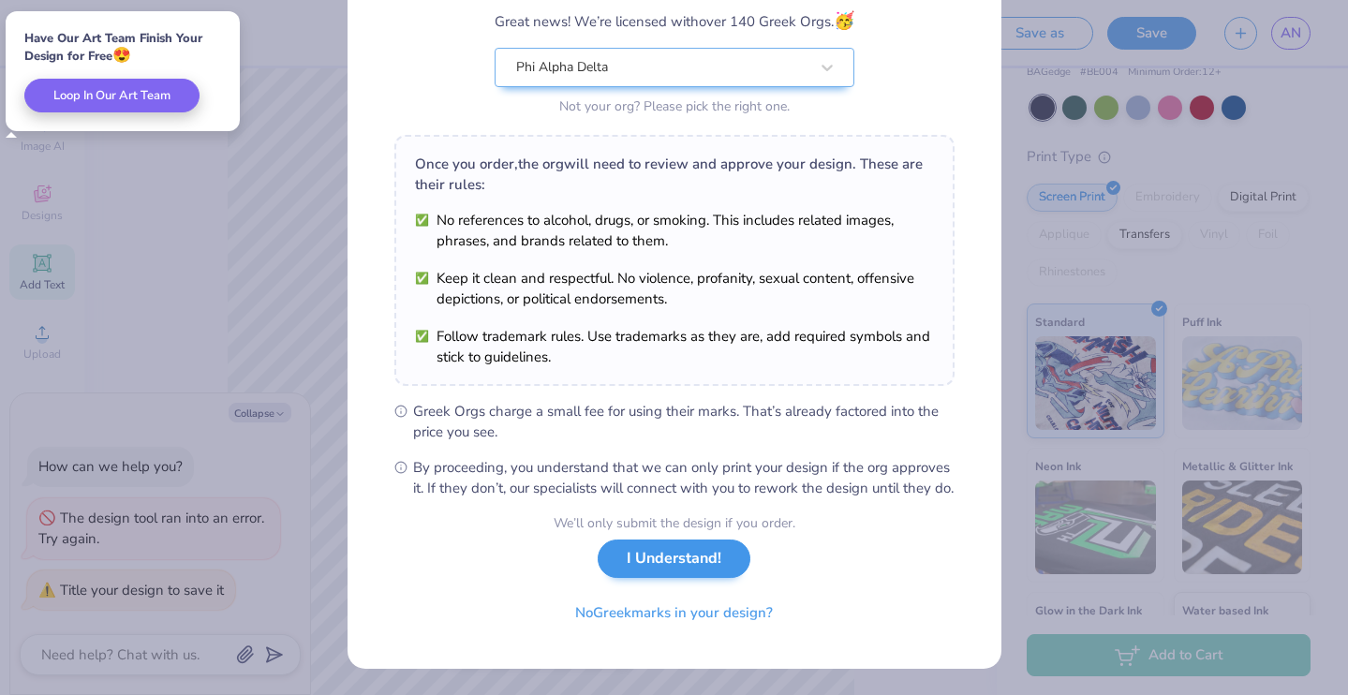
click at [693, 577] on button "I Understand!" at bounding box center [674, 559] width 153 height 38
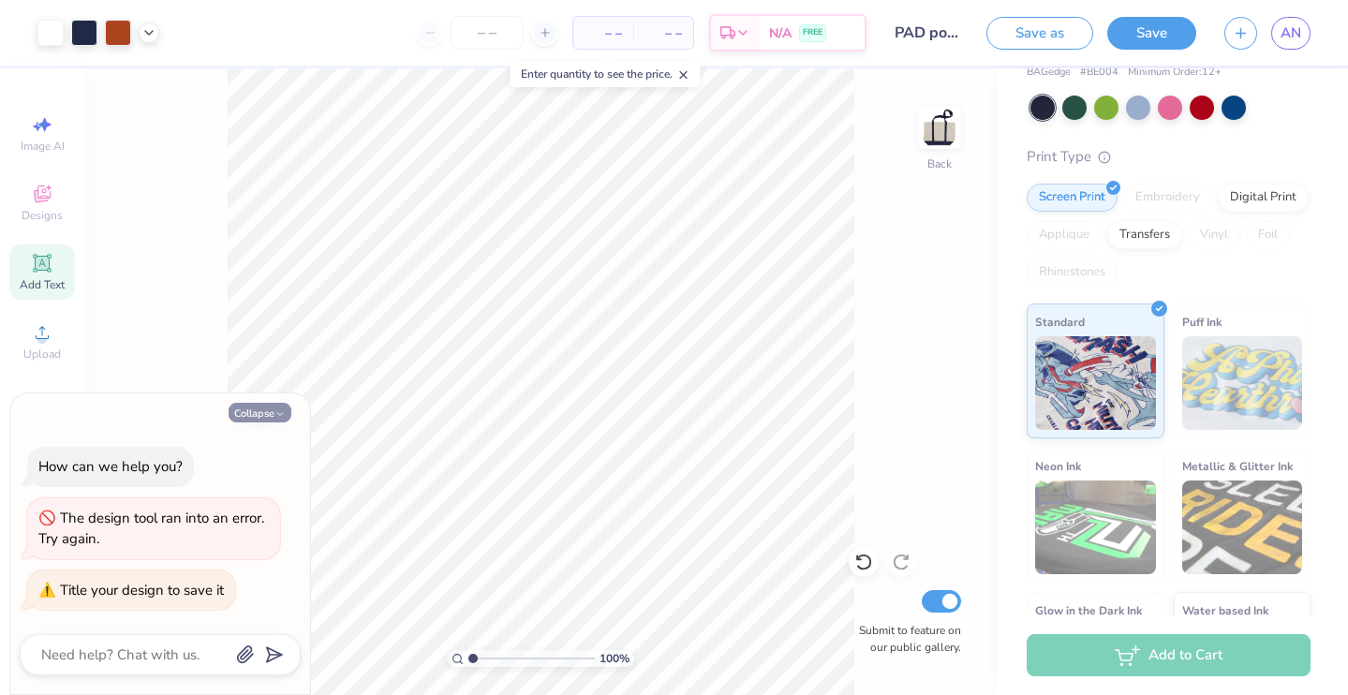
click at [263, 417] on button "Collapse" at bounding box center [260, 413] width 63 height 20
type textarea "x"
